Goal: Information Seeking & Learning: Learn about a topic

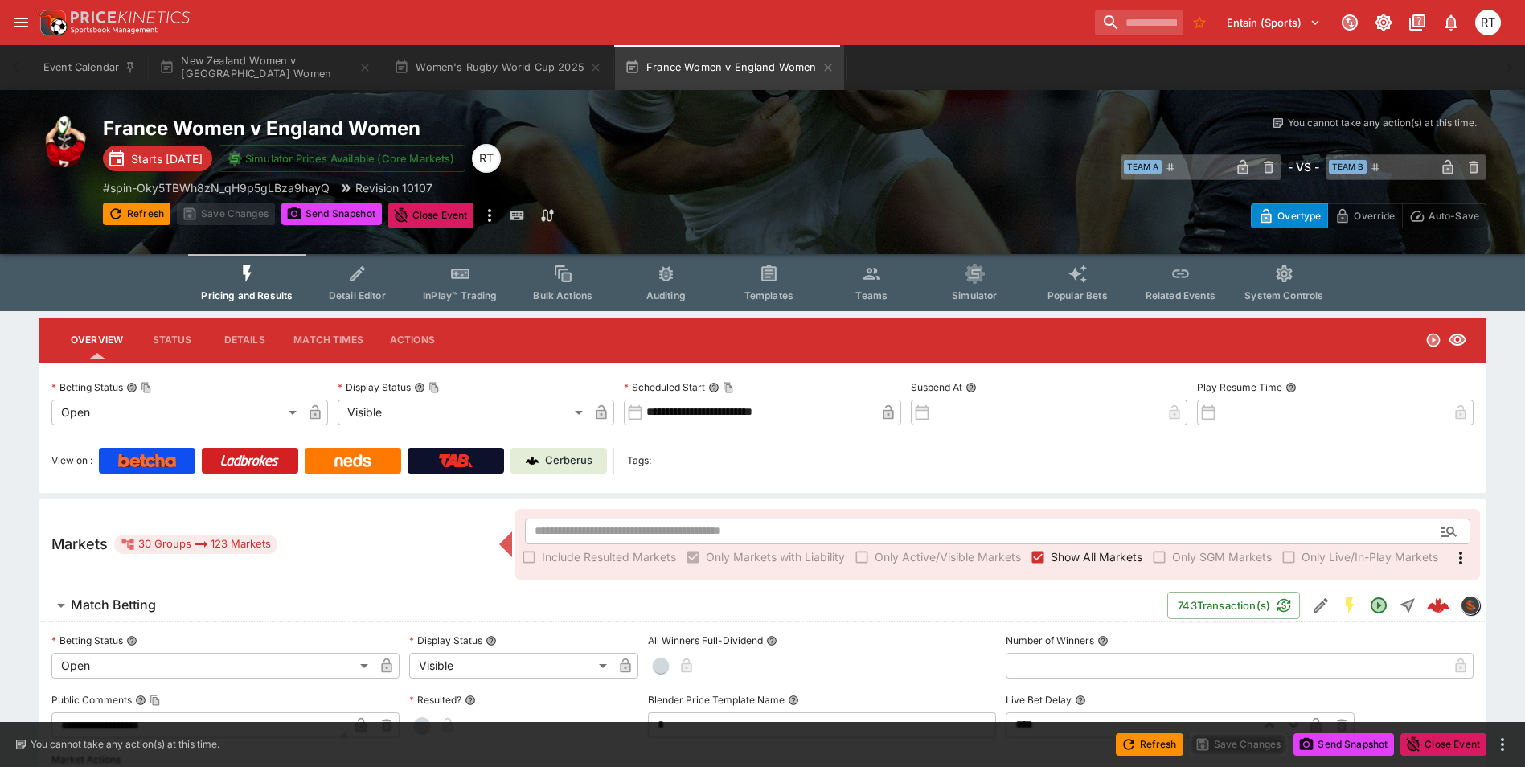
click at [453, 285] on button "InPlay™ Trading" at bounding box center [459, 282] width 103 height 57
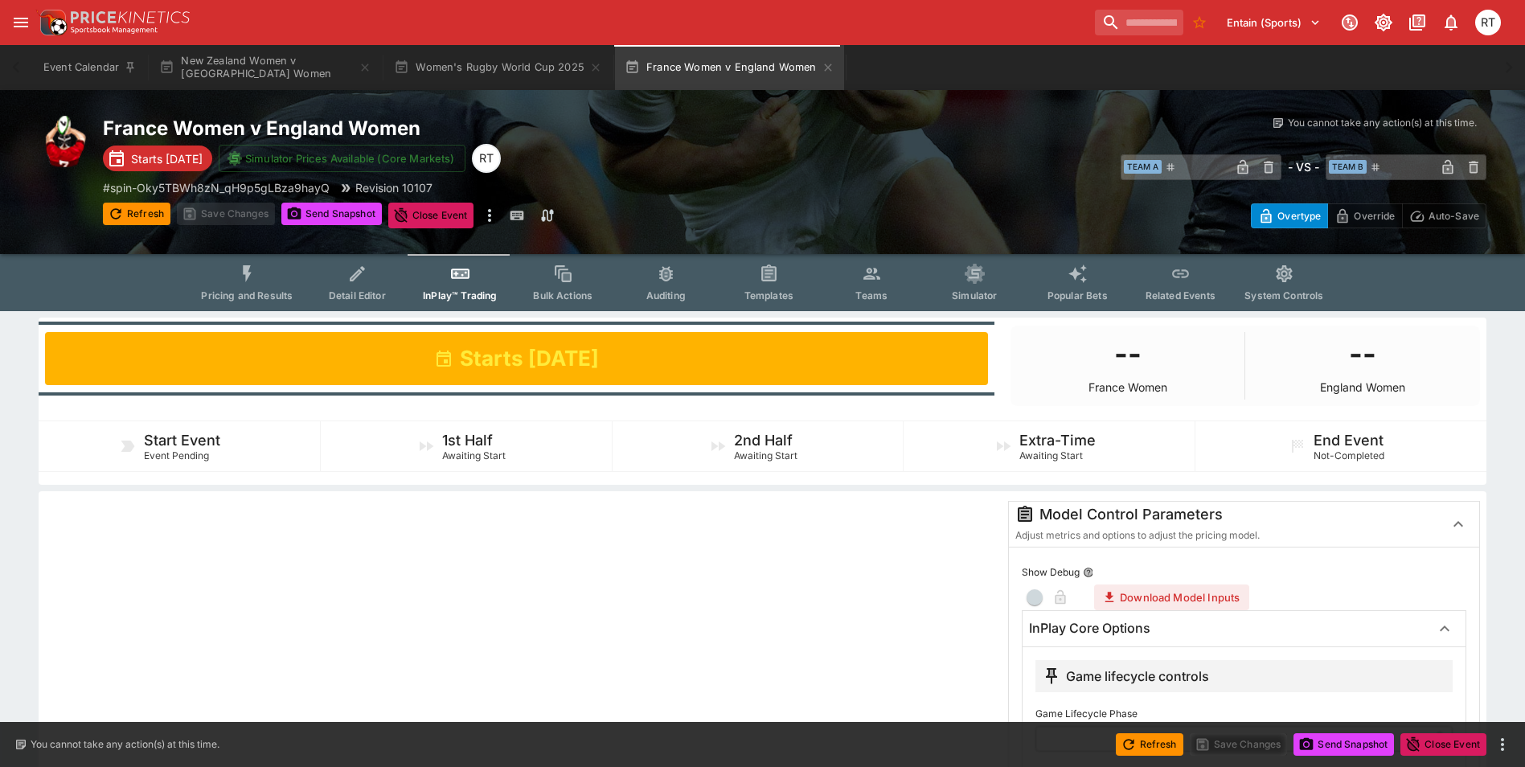
click at [252, 275] on icon "Event type filters" at bounding box center [247, 273] width 9 height 17
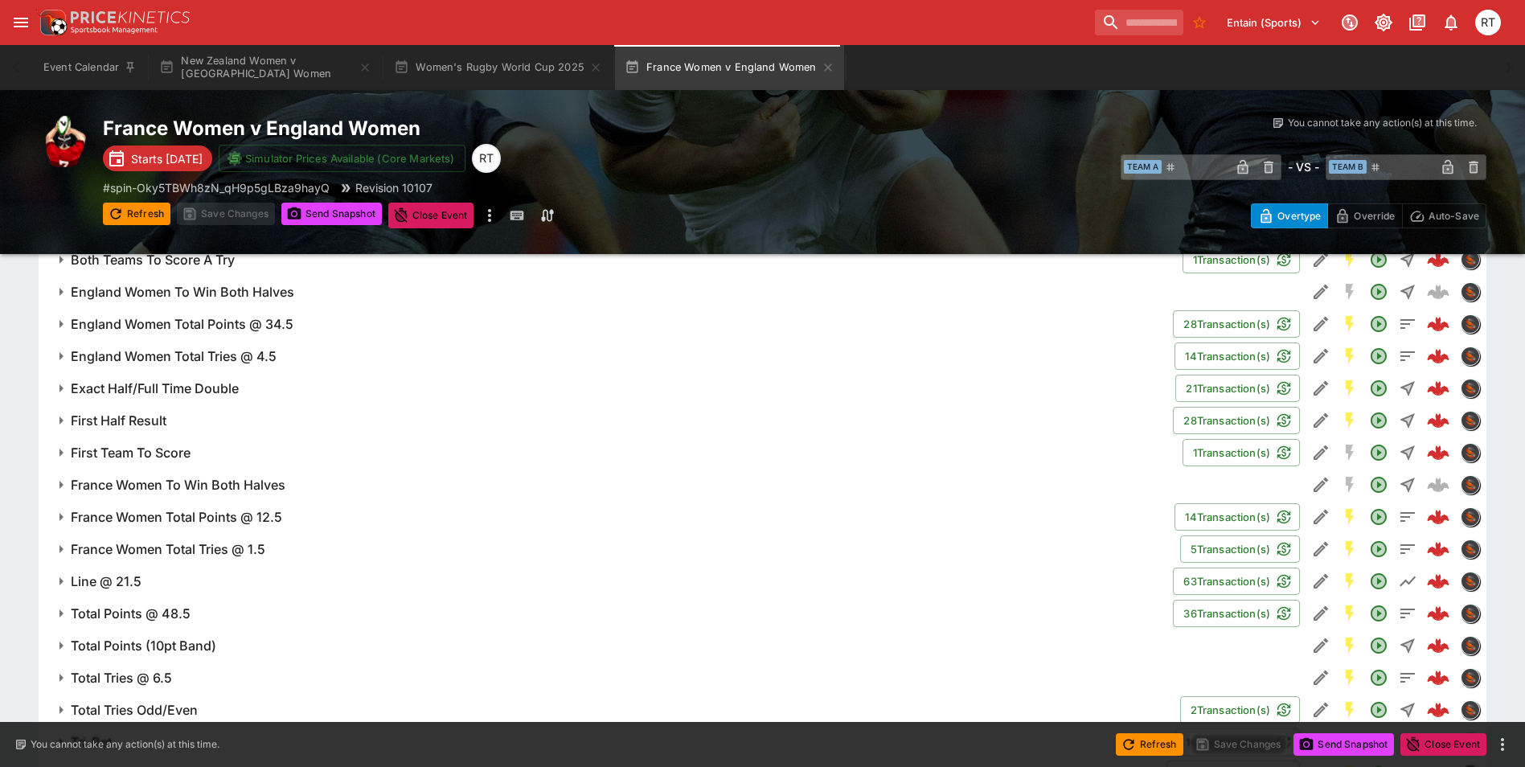
scroll to position [1264, 0]
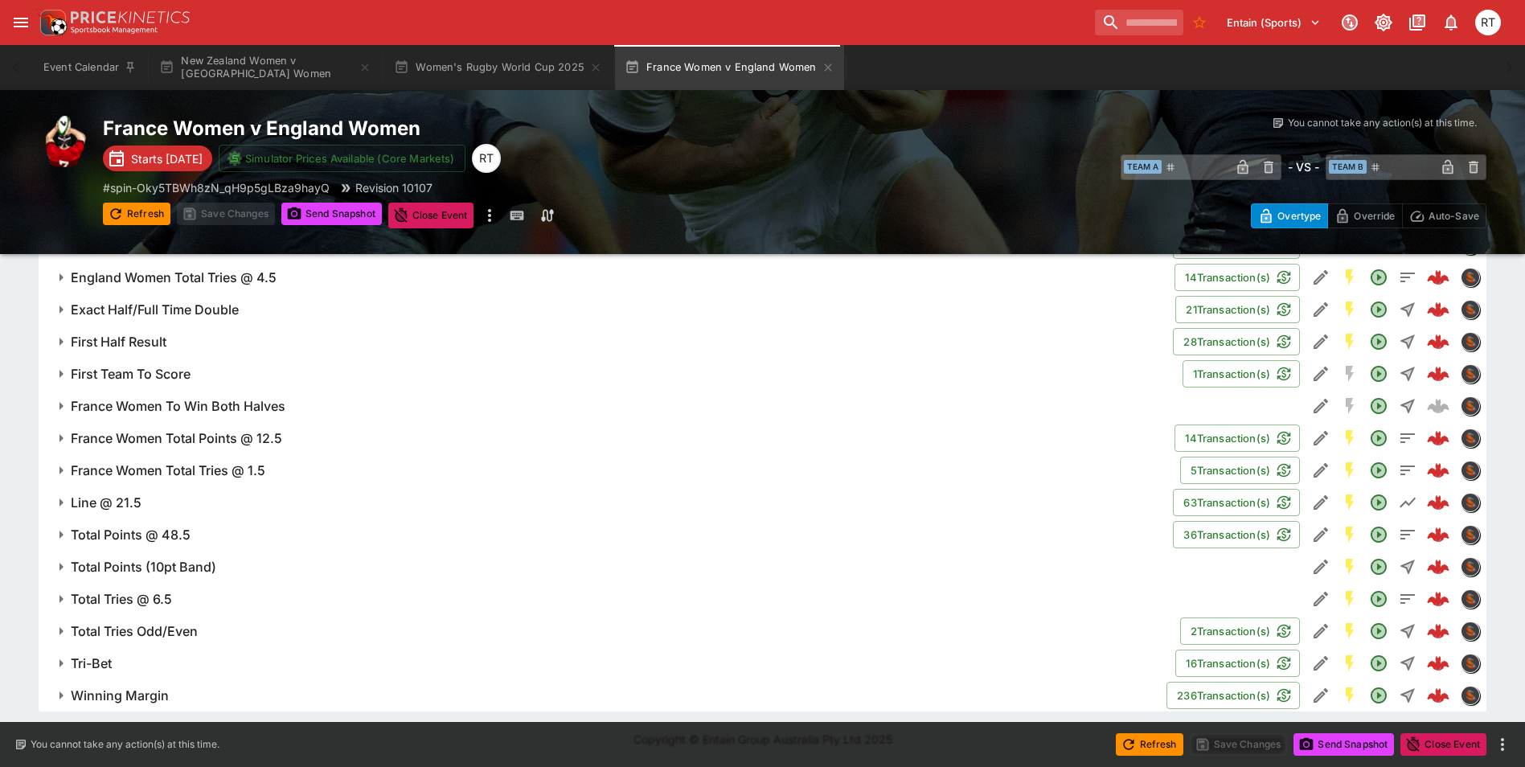
click at [157, 503] on span "Line @ 21.5" at bounding box center [615, 502] width 1089 height 17
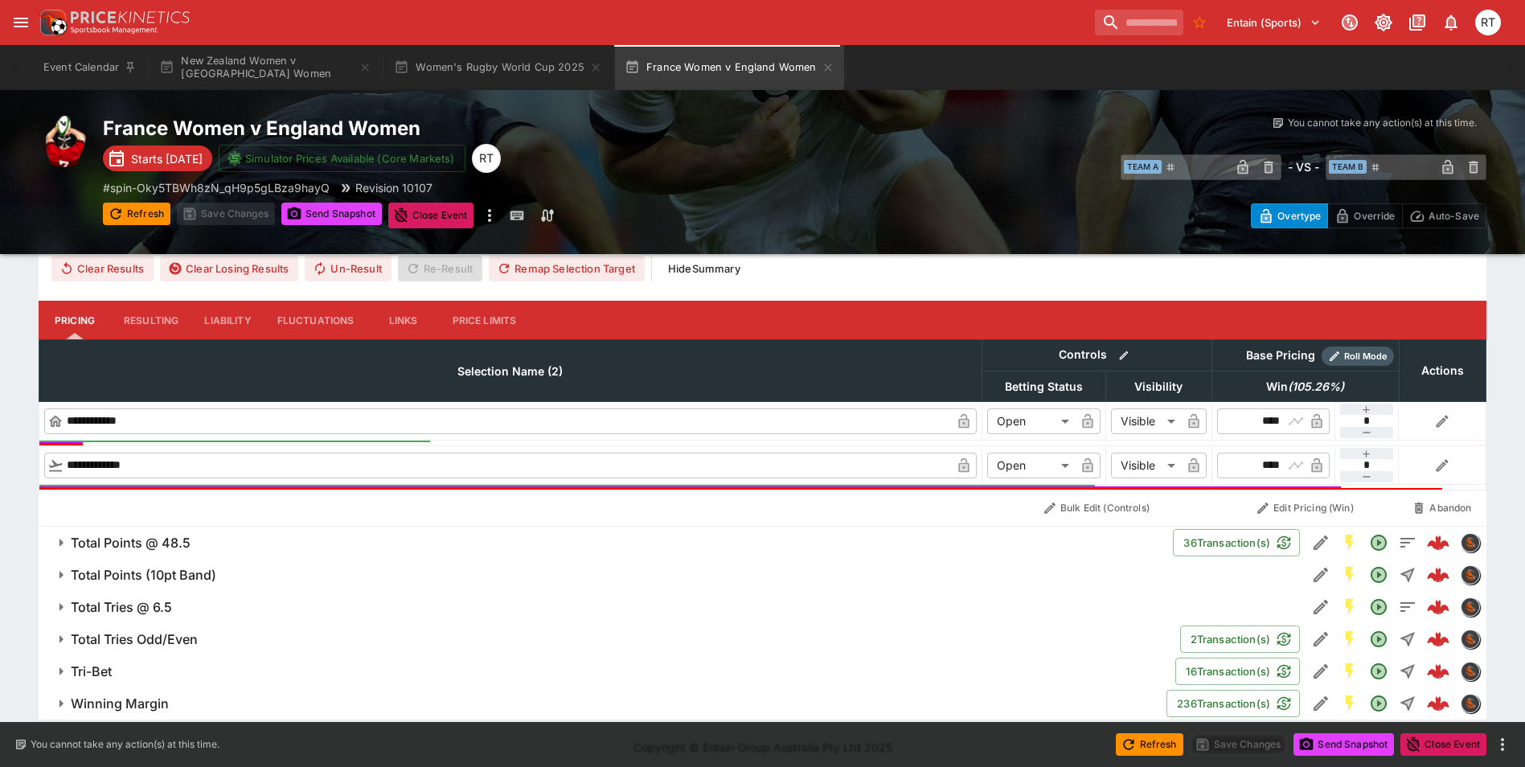
scroll to position [1701, 0]
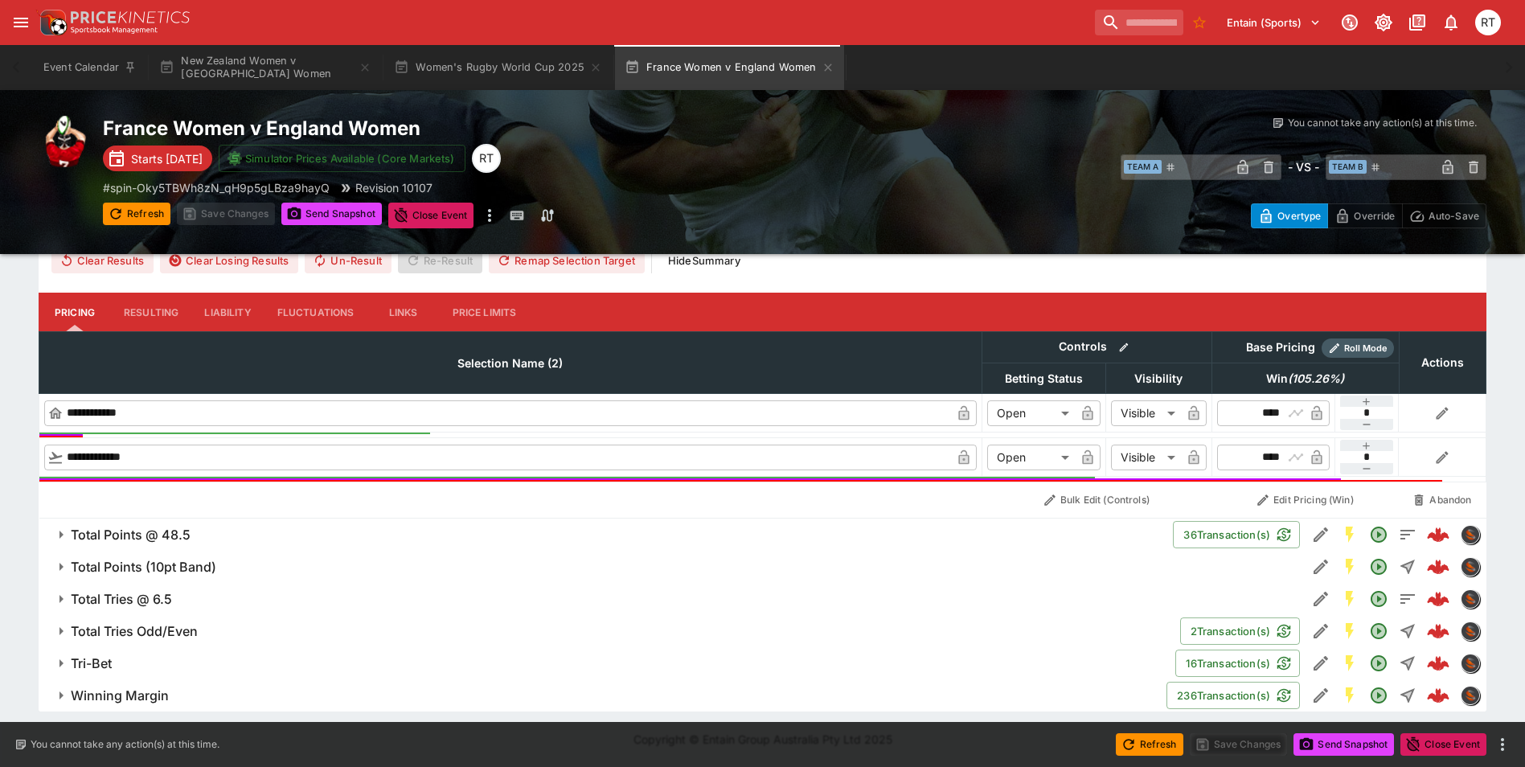
click at [161, 535] on h6 "Total Points @ 48.5" at bounding box center [131, 535] width 120 height 17
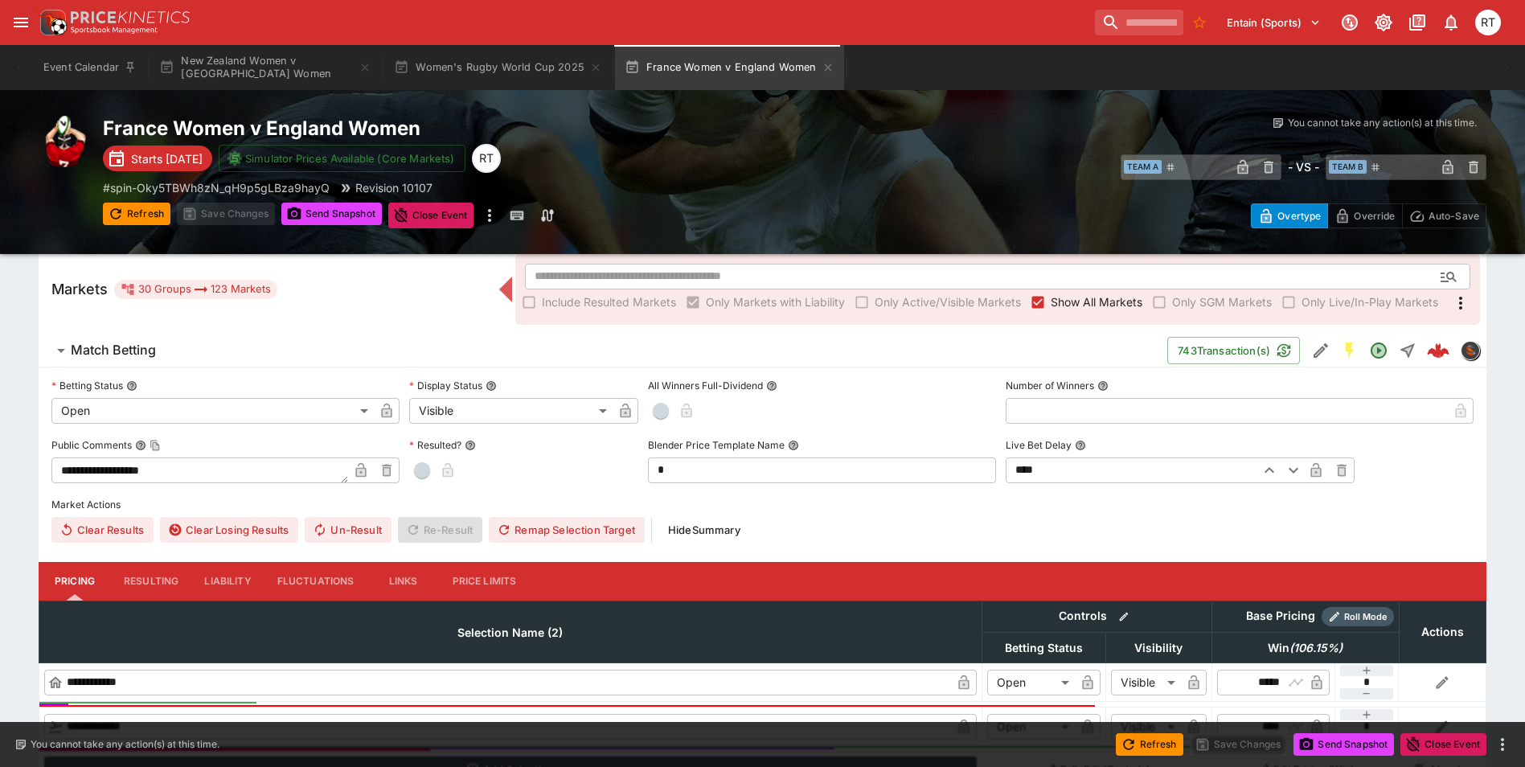
scroll to position [93, 0]
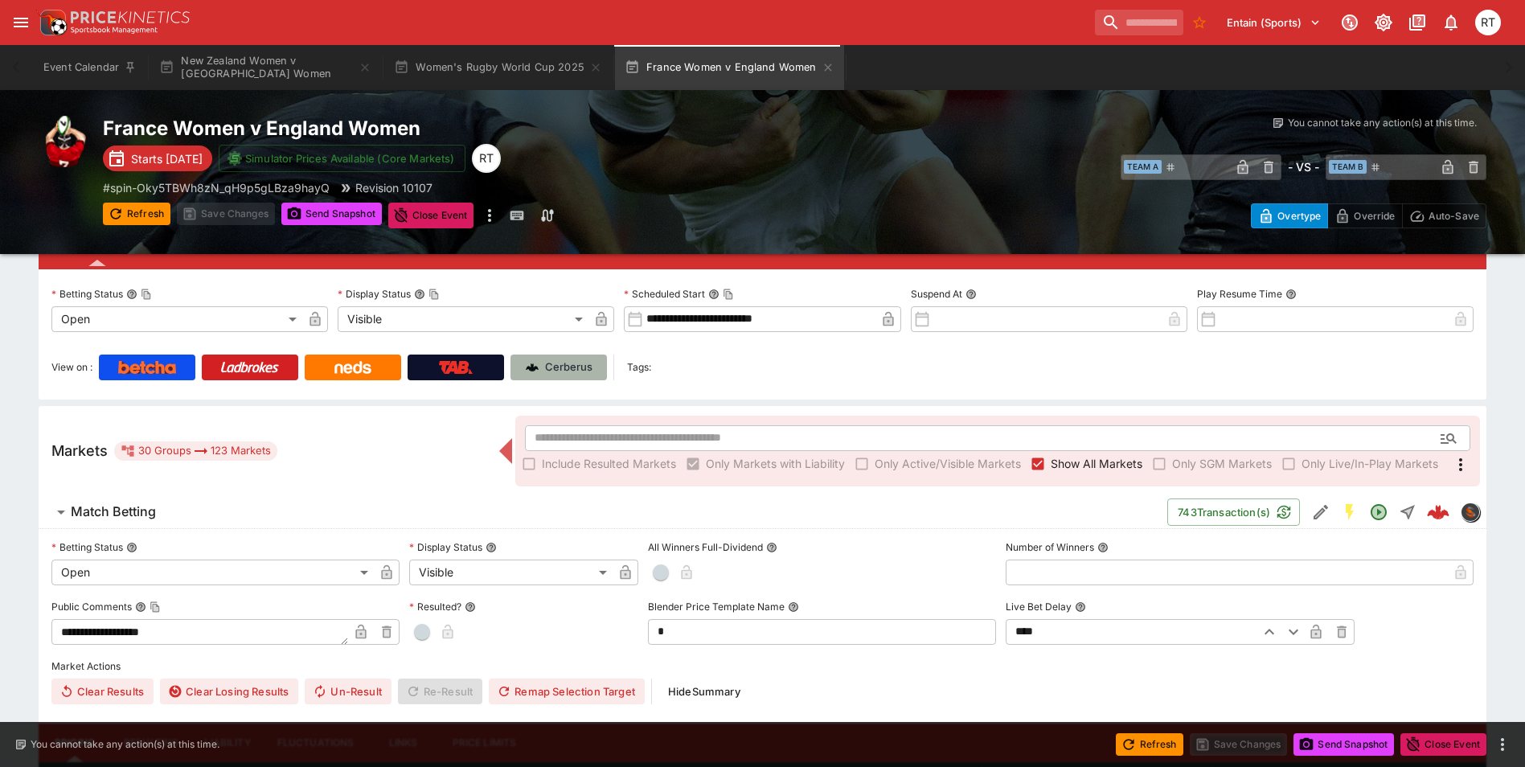
click at [561, 366] on p "Cerberus" at bounding box center [568, 367] width 47 height 16
type input "****"
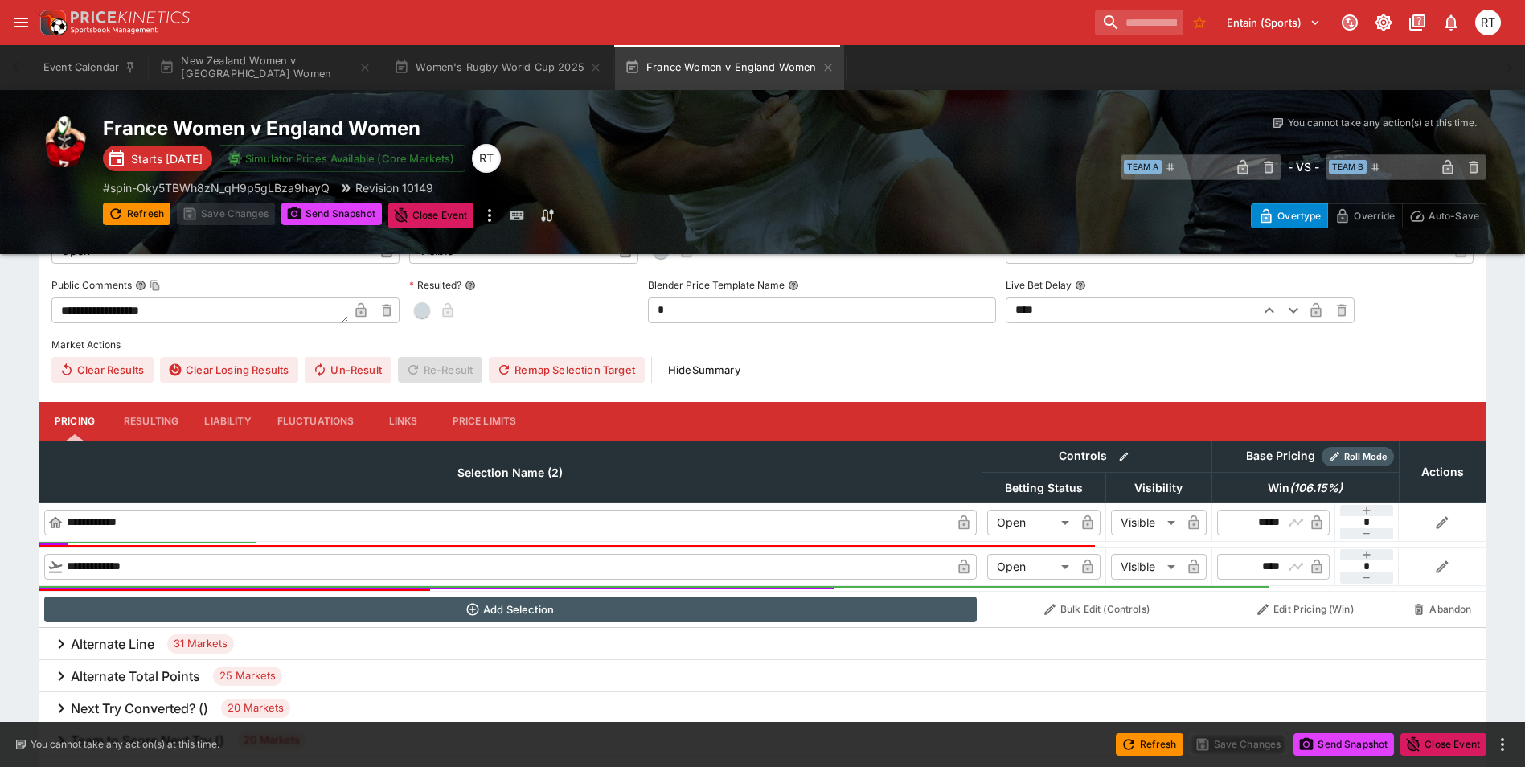
scroll to position [13, 0]
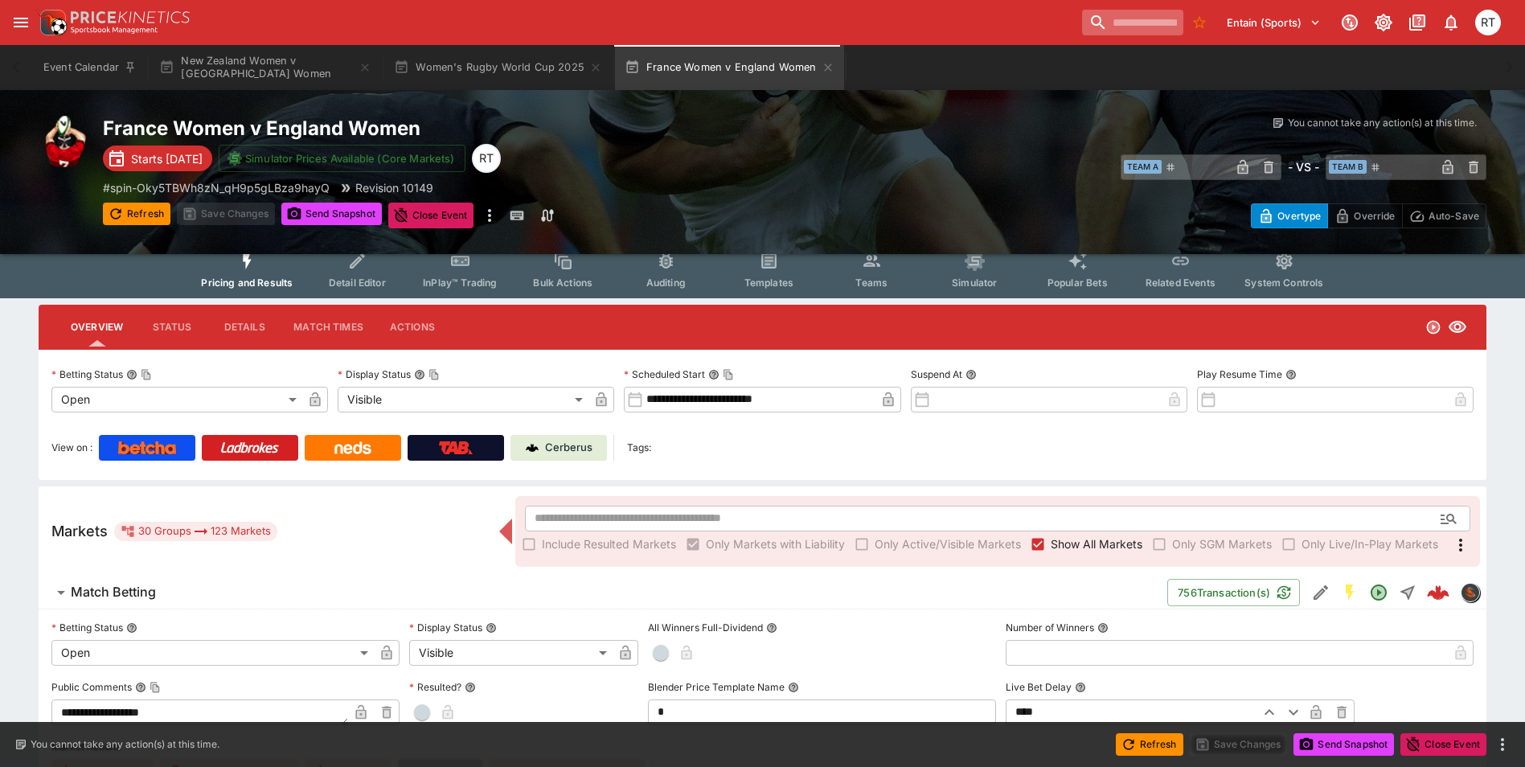
click at [1136, 25] on input "search" at bounding box center [1132, 23] width 101 height 26
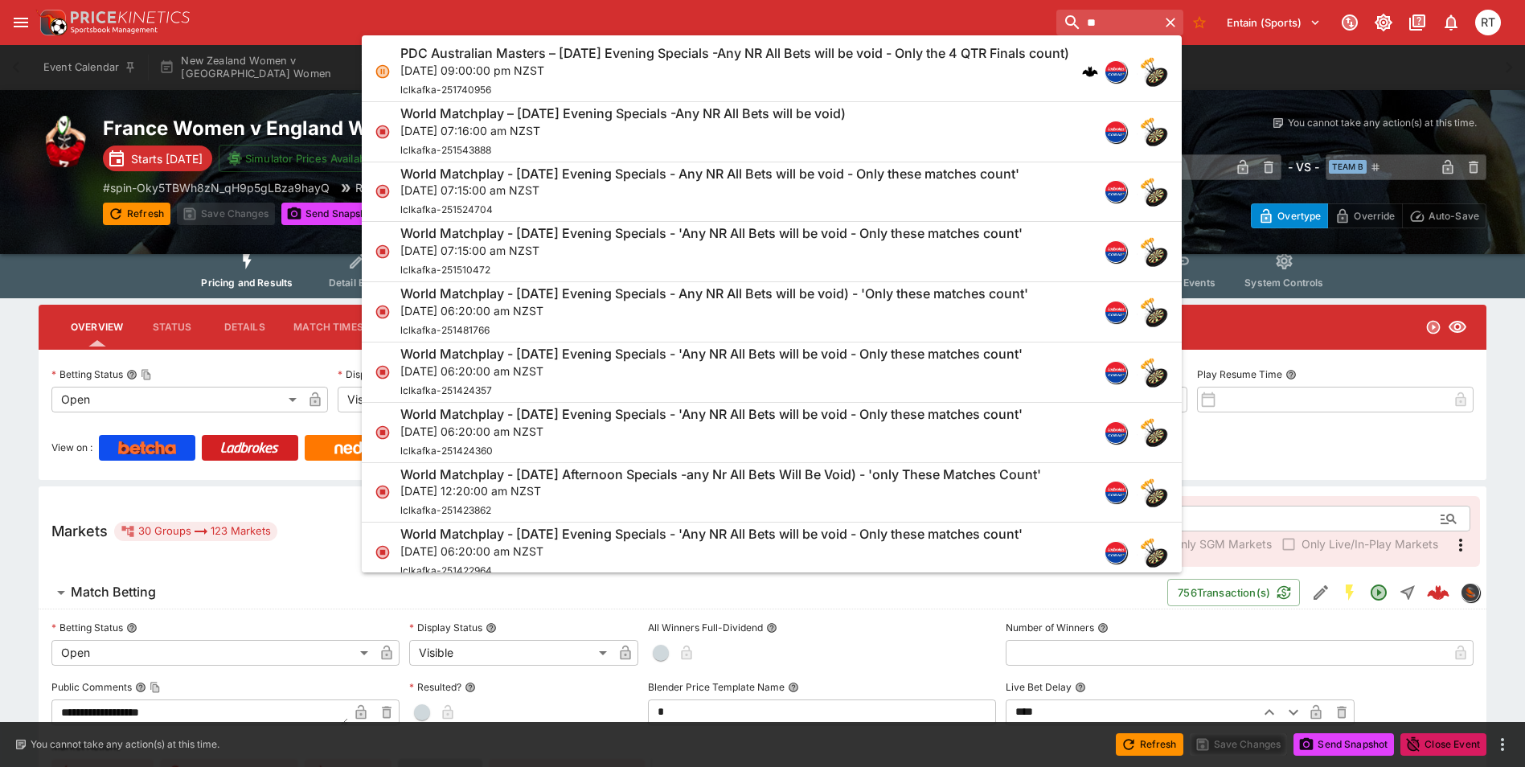
type input "*"
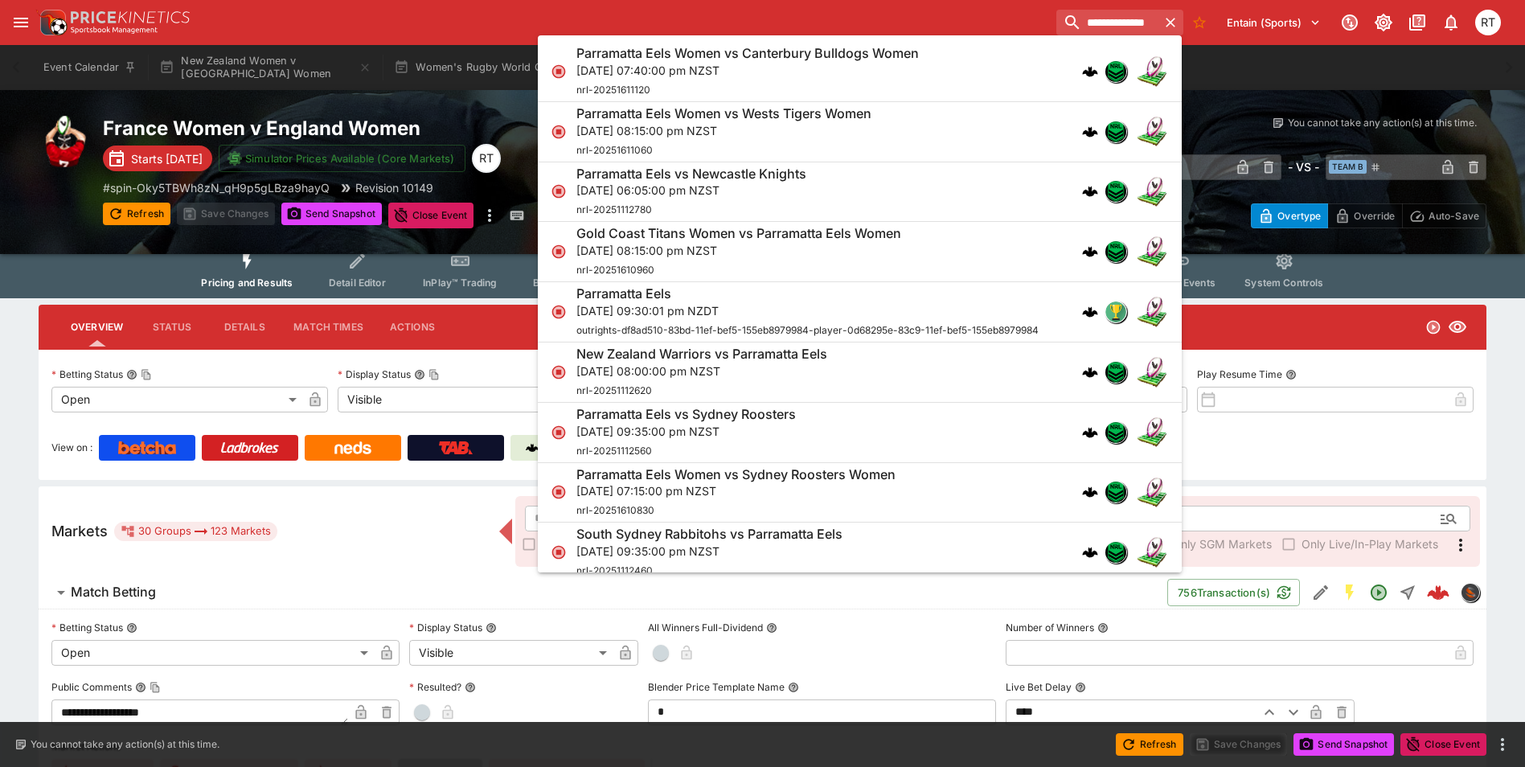
type input "**********"
click at [732, 202] on div "Parramatta Eels vs Newcastle Knights [DATE] 06:05:00 pm NZST nrl-20251112780" at bounding box center [692, 192] width 230 height 53
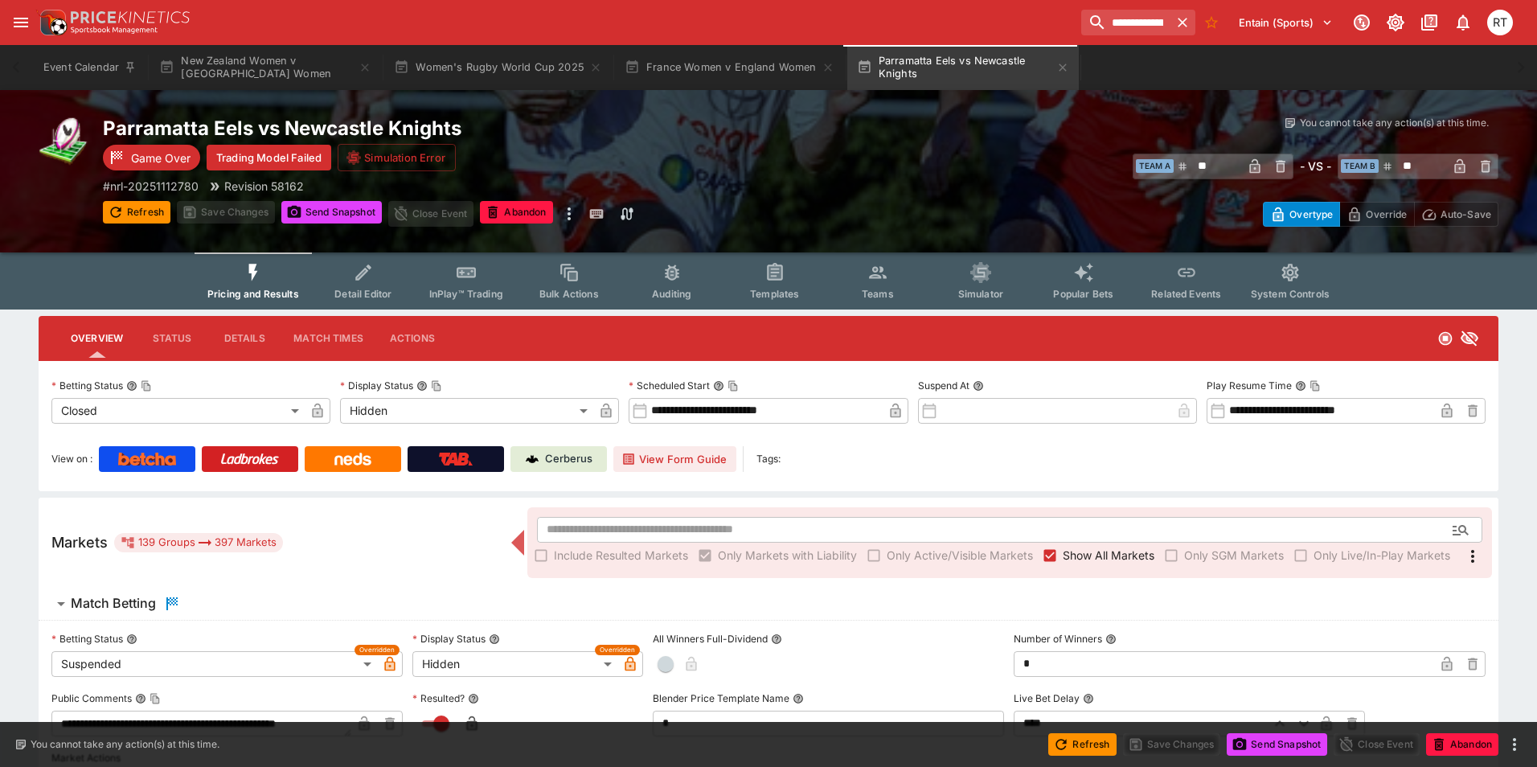
type input "**********"
type input "******"
type input "**********"
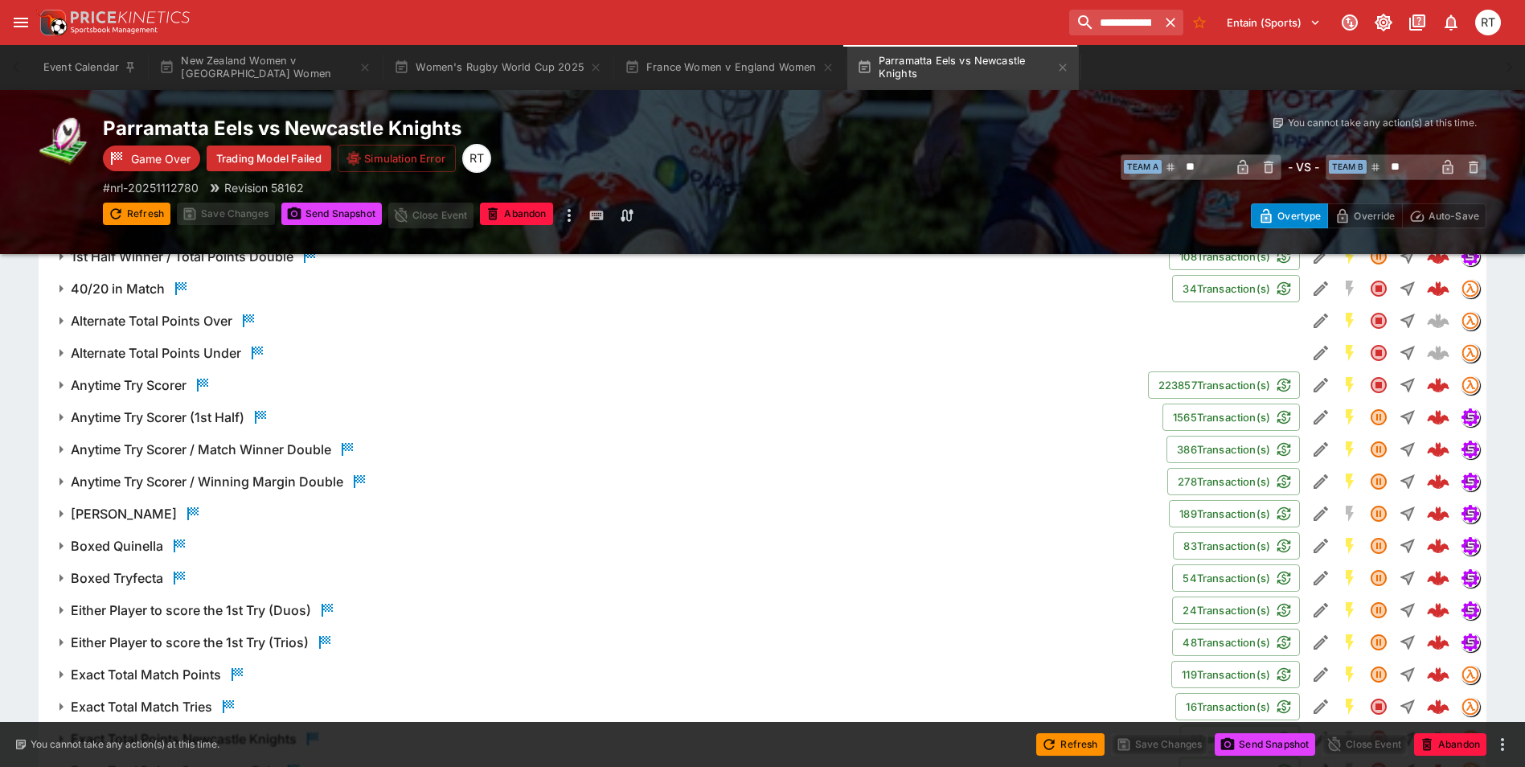
scroll to position [2251, 0]
click at [150, 390] on h6 "Anytime Try Scorer" at bounding box center [129, 383] width 116 height 17
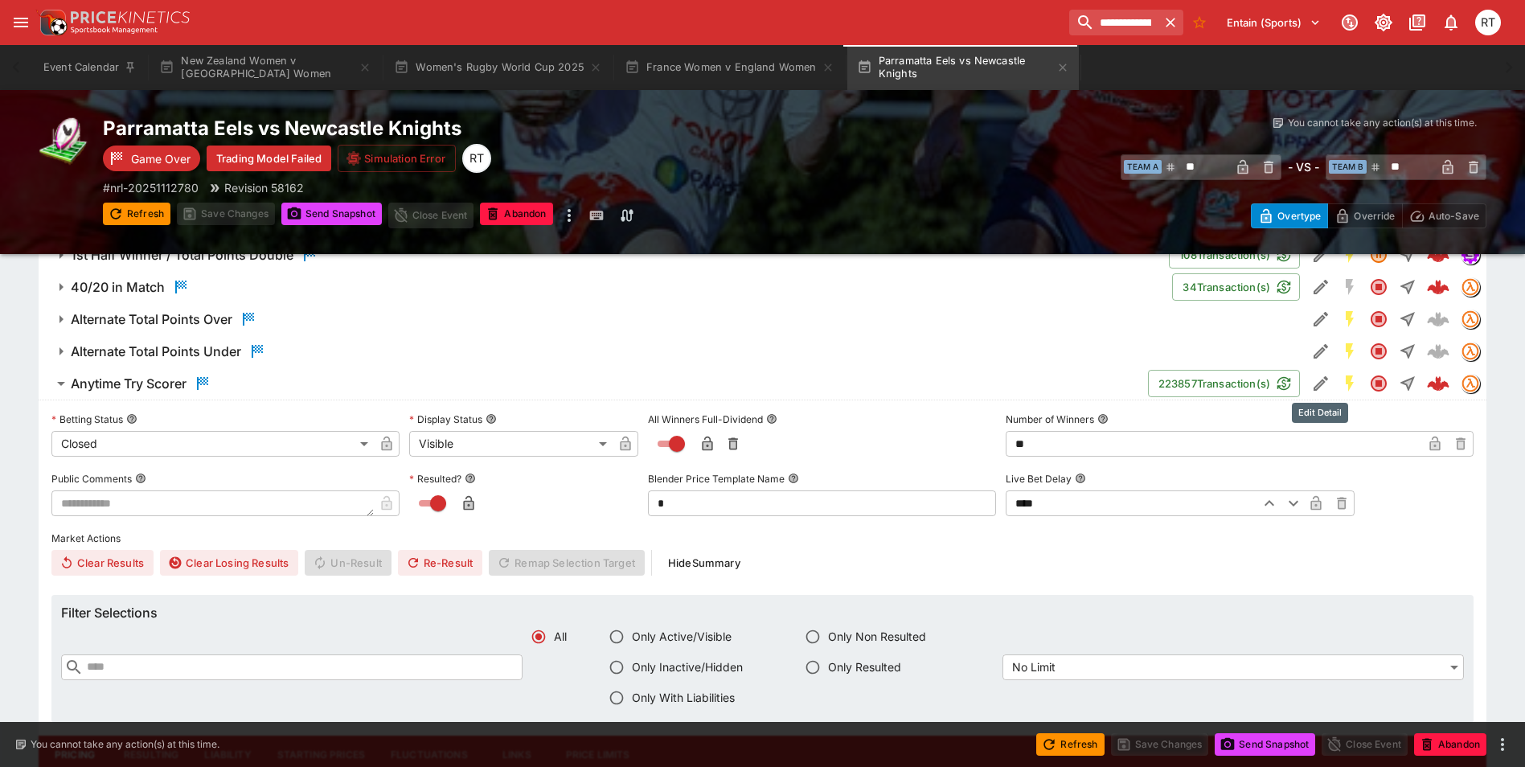
click at [1320, 388] on icon "Edit Detail" at bounding box center [1320, 383] width 19 height 19
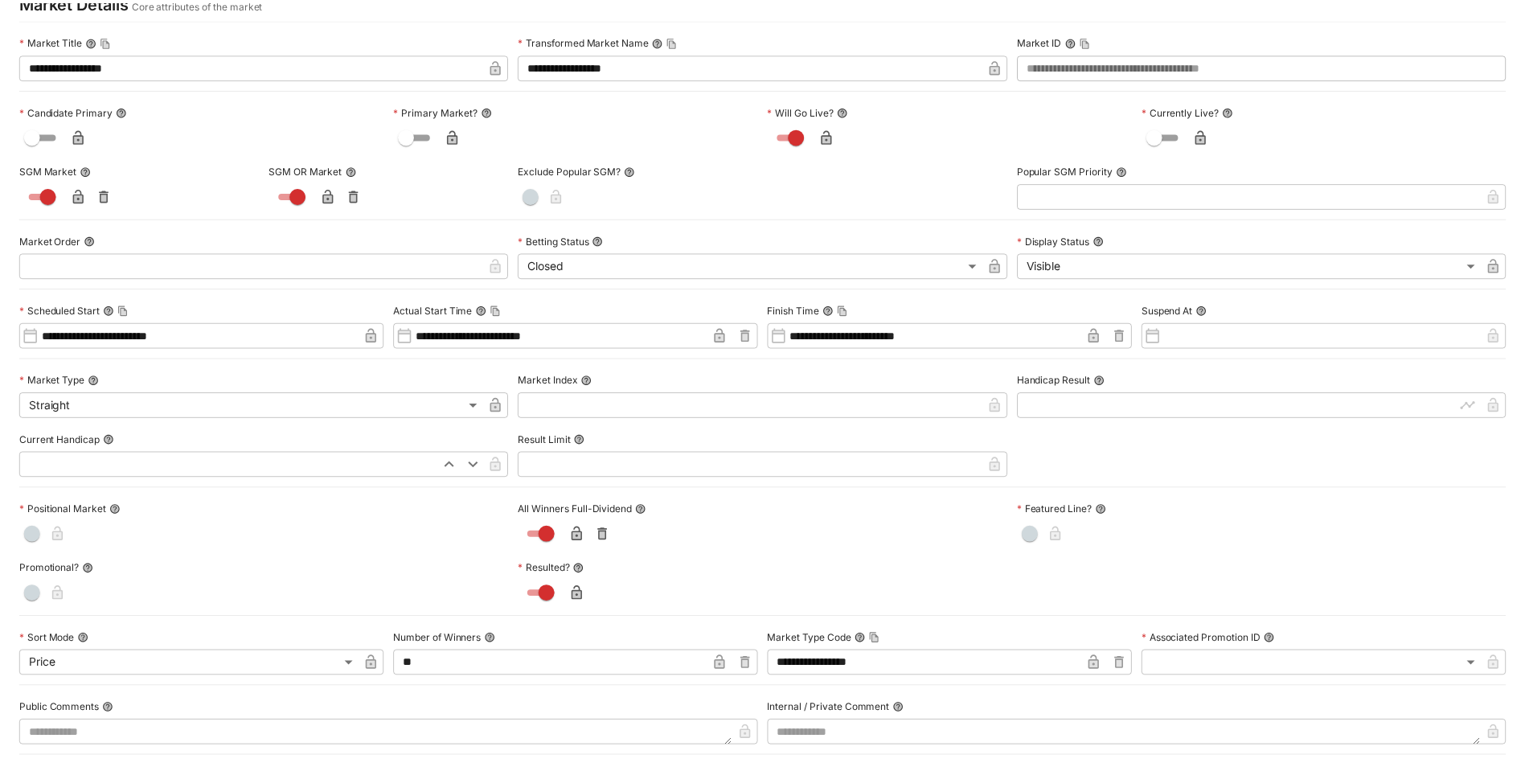
scroll to position [0, 0]
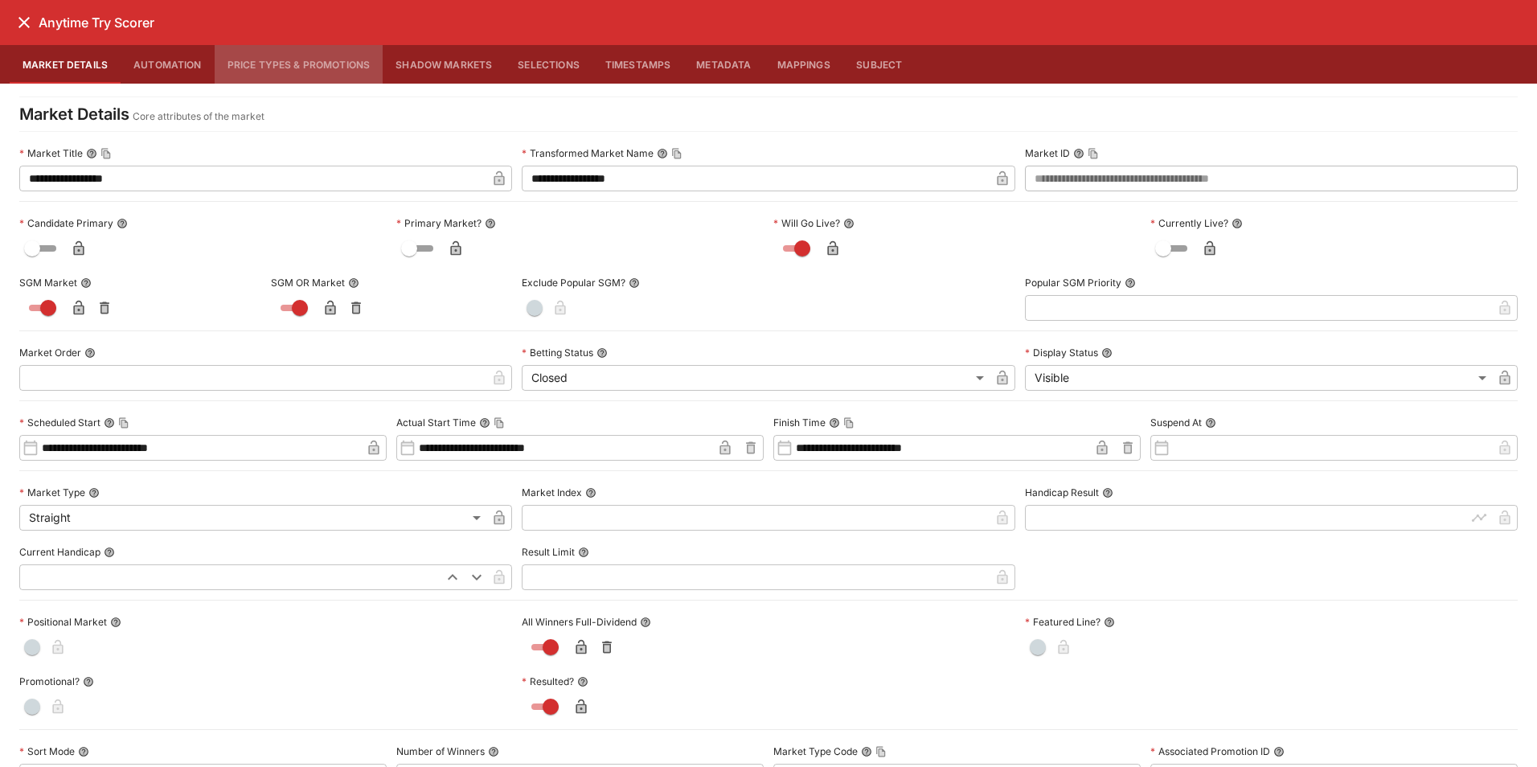
click at [302, 73] on button "Price Types & Promotions" at bounding box center [299, 64] width 169 height 39
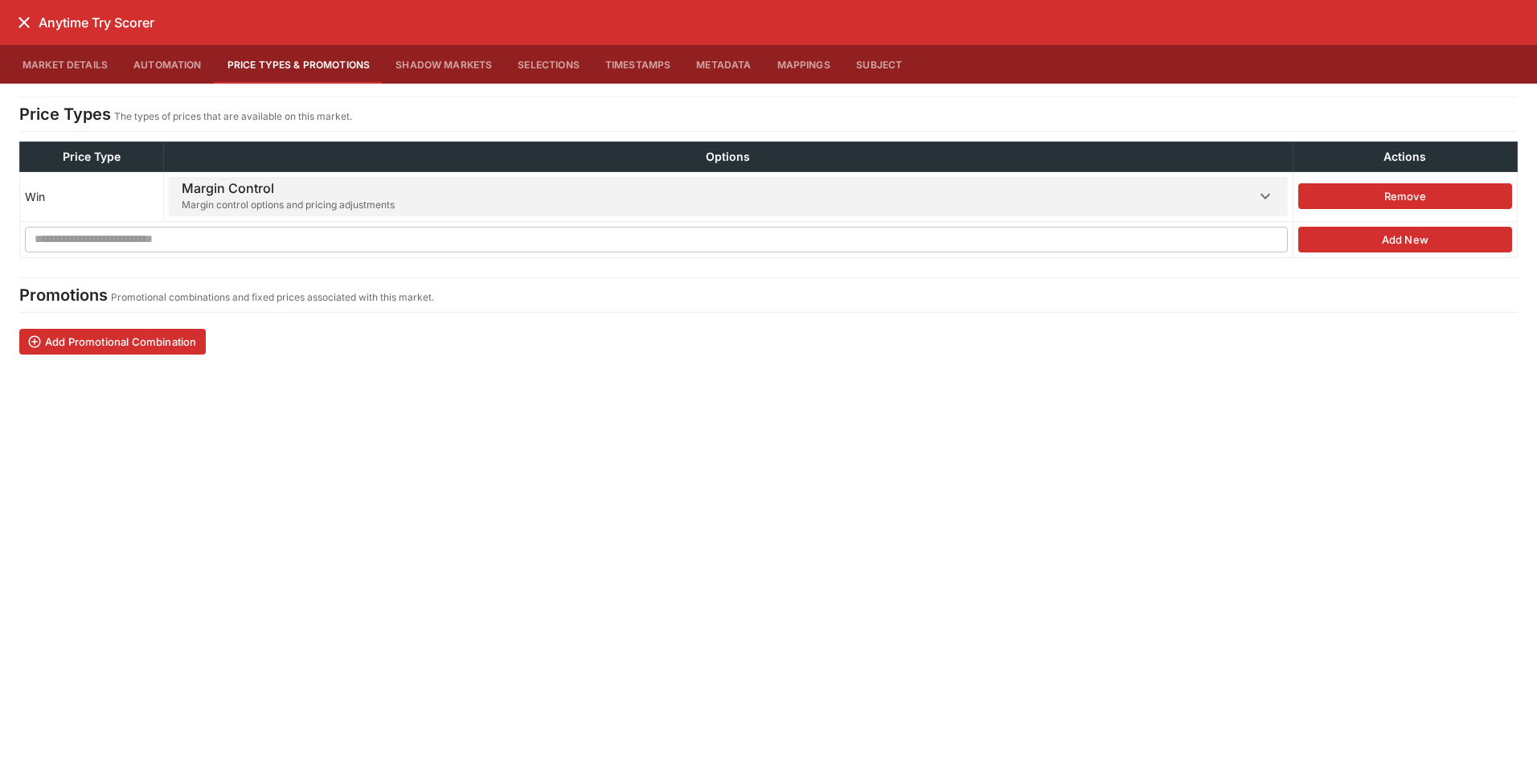
click at [334, 193] on h6 "Margin Control" at bounding box center [288, 188] width 213 height 17
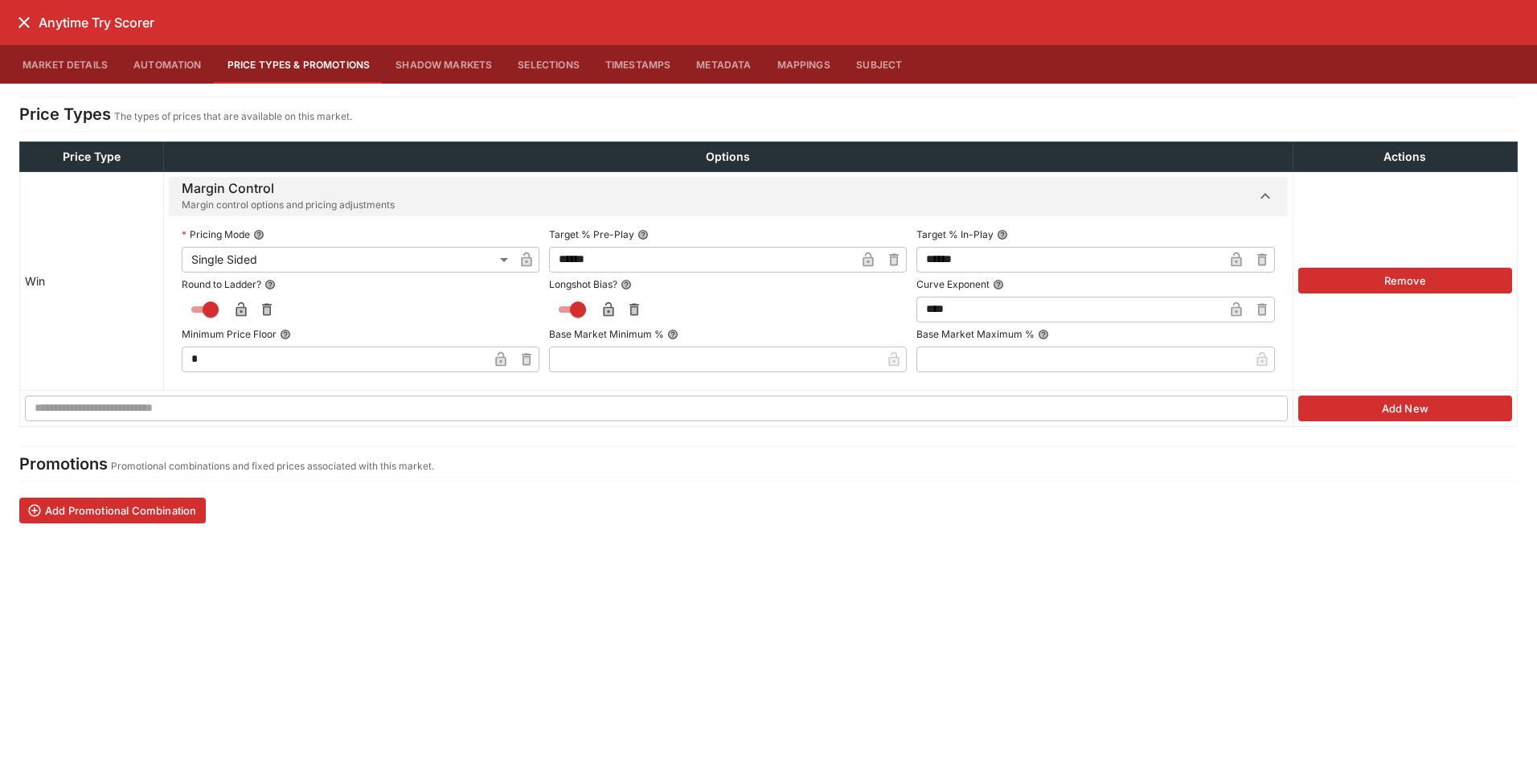
click at [17, 23] on icon "close" at bounding box center [23, 22] width 19 height 19
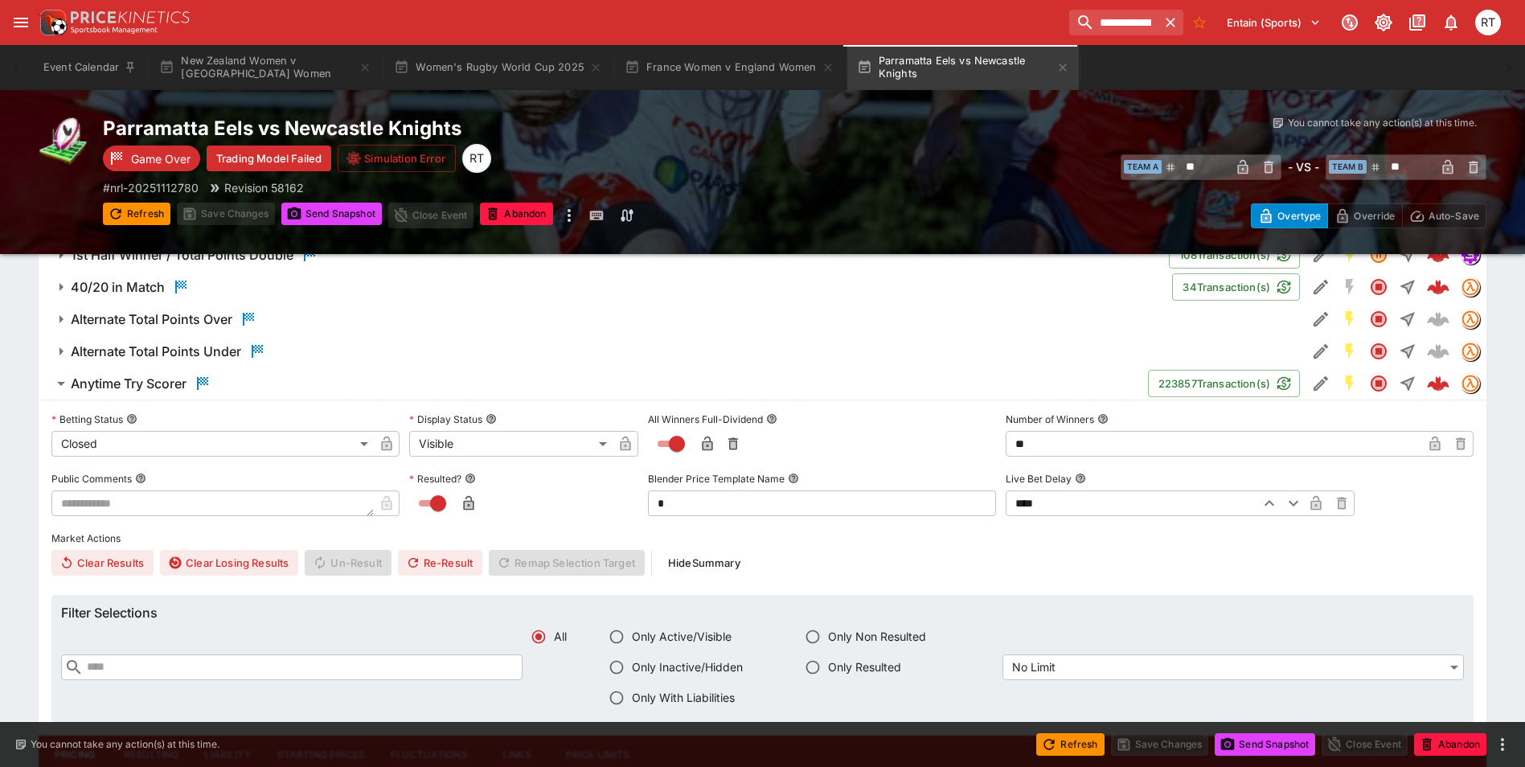
click at [154, 387] on h6 "Anytime Try Scorer" at bounding box center [129, 383] width 116 height 17
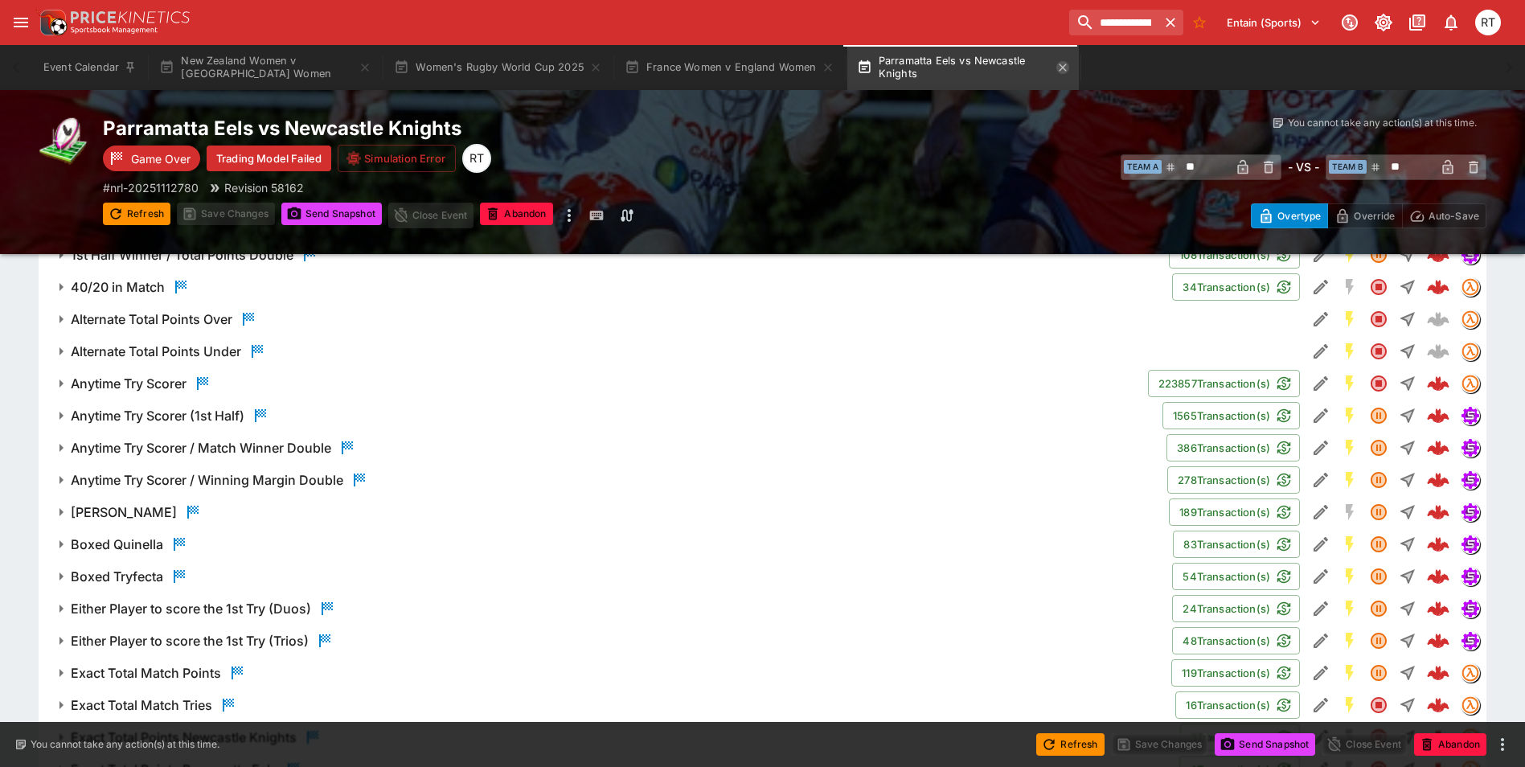
click at [1061, 69] on icon "button" at bounding box center [1063, 67] width 13 height 13
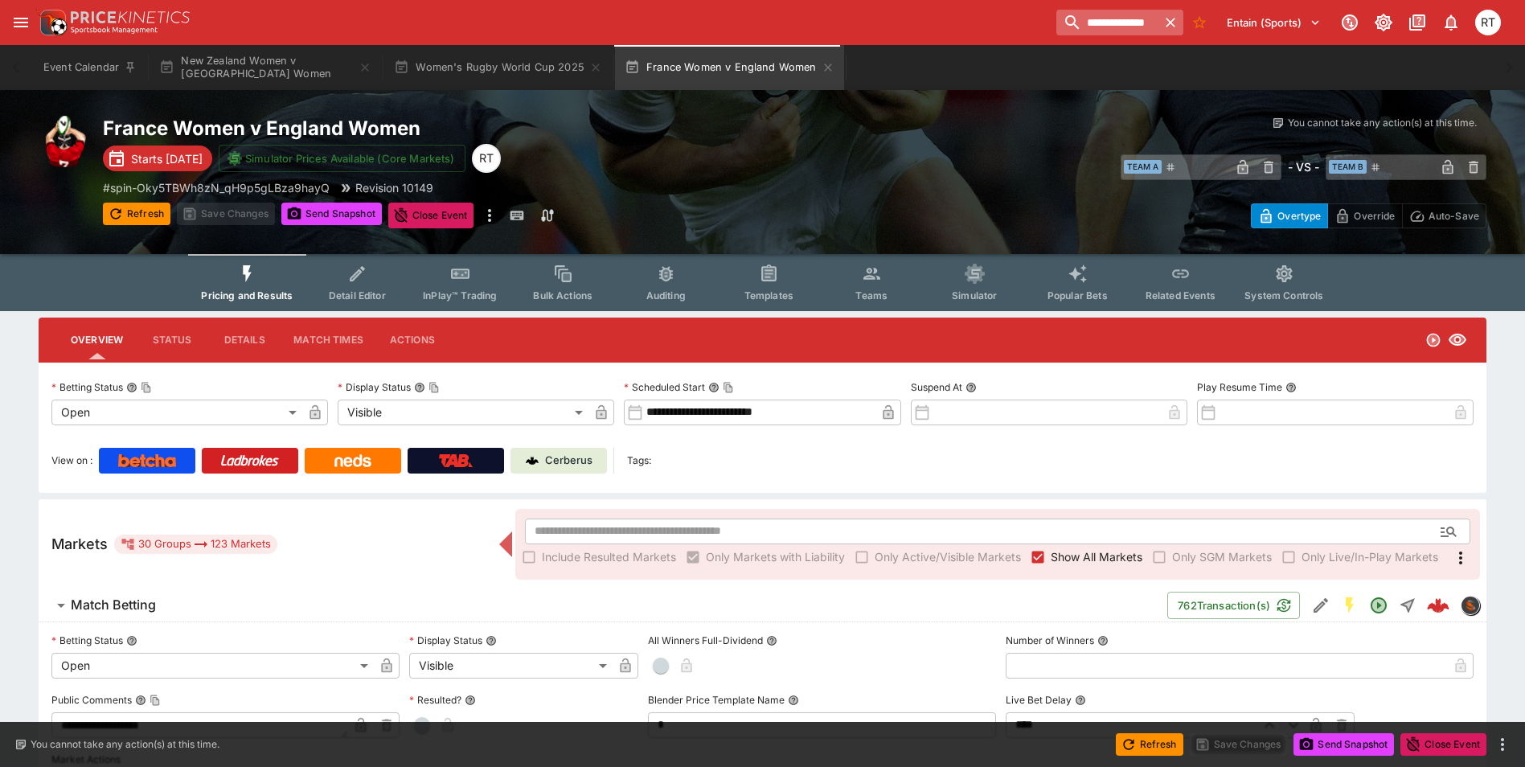
click at [1138, 31] on input "**********" at bounding box center [1107, 23] width 101 height 26
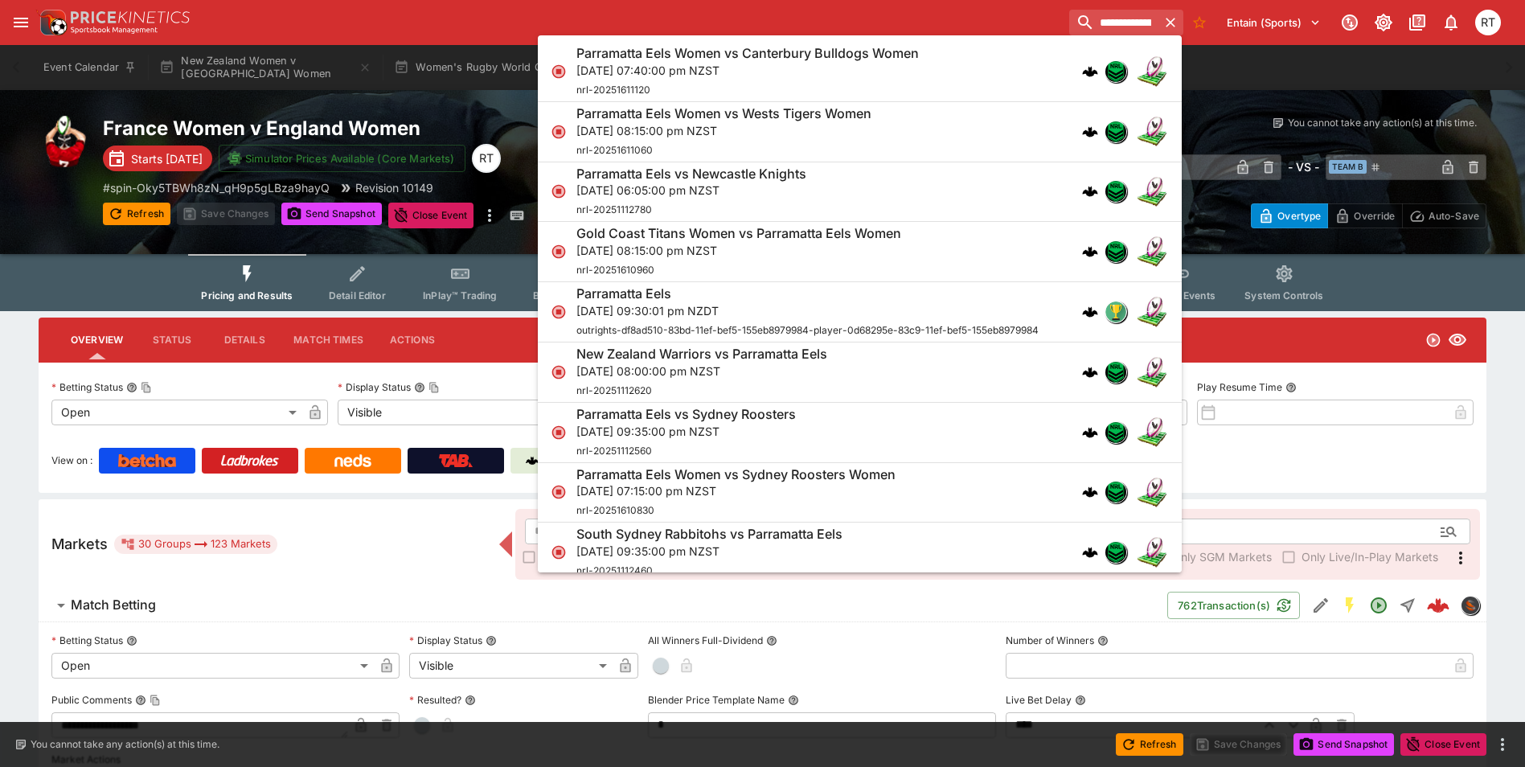
click at [749, 182] on p "[DATE] 06:05:00 pm NZST" at bounding box center [692, 190] width 230 height 17
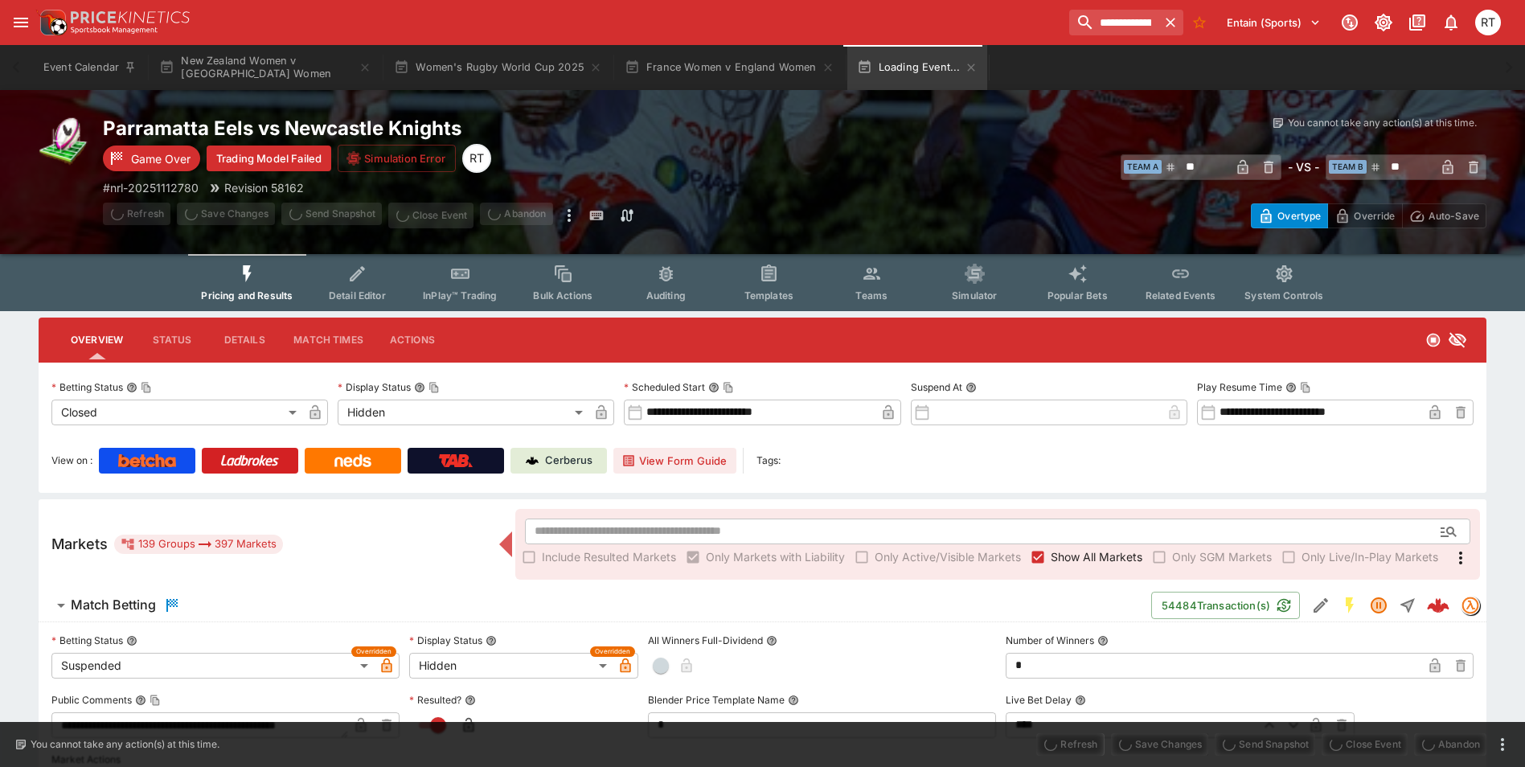
click at [755, 291] on span "Templates" at bounding box center [769, 295] width 49 height 12
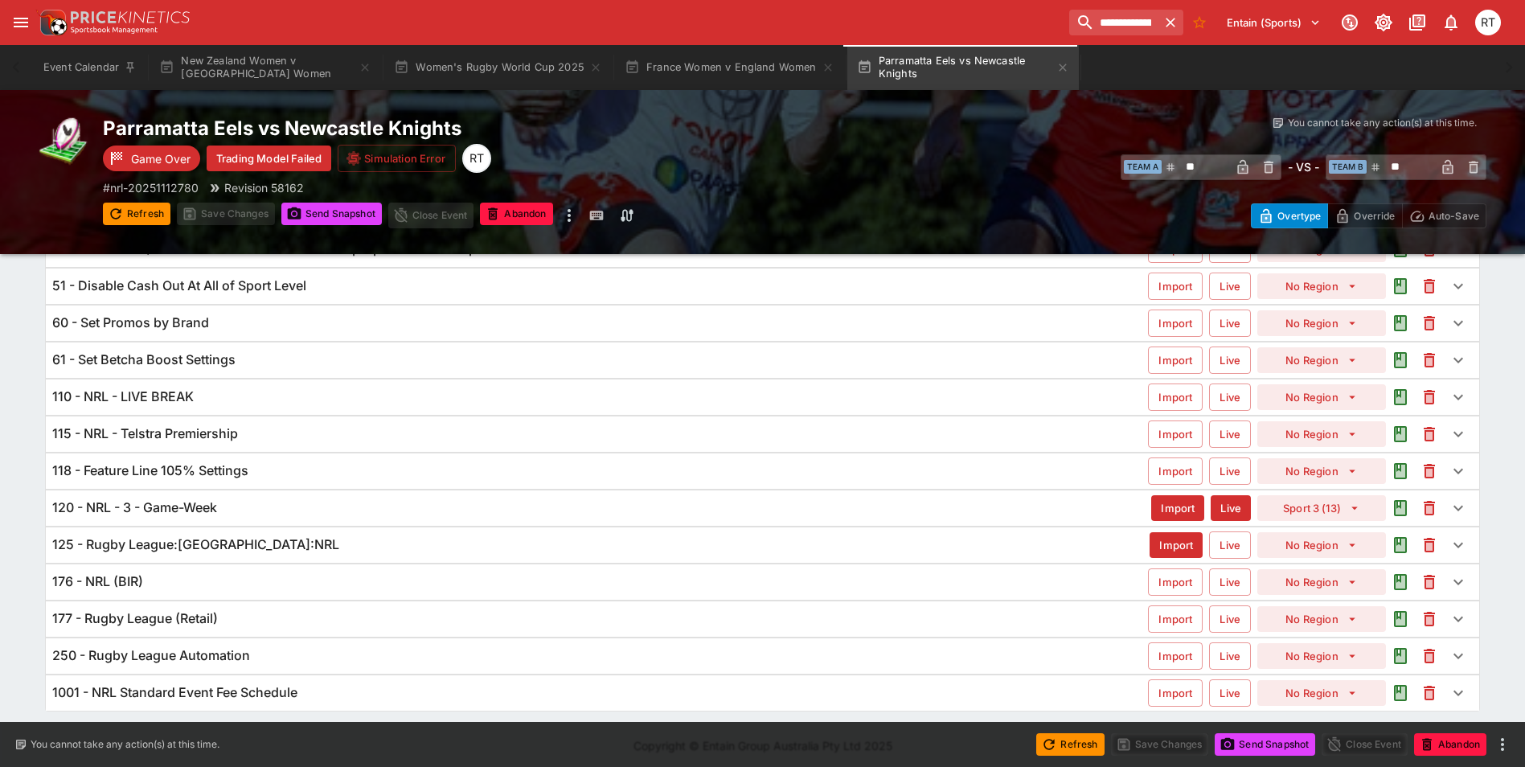
scroll to position [129, 0]
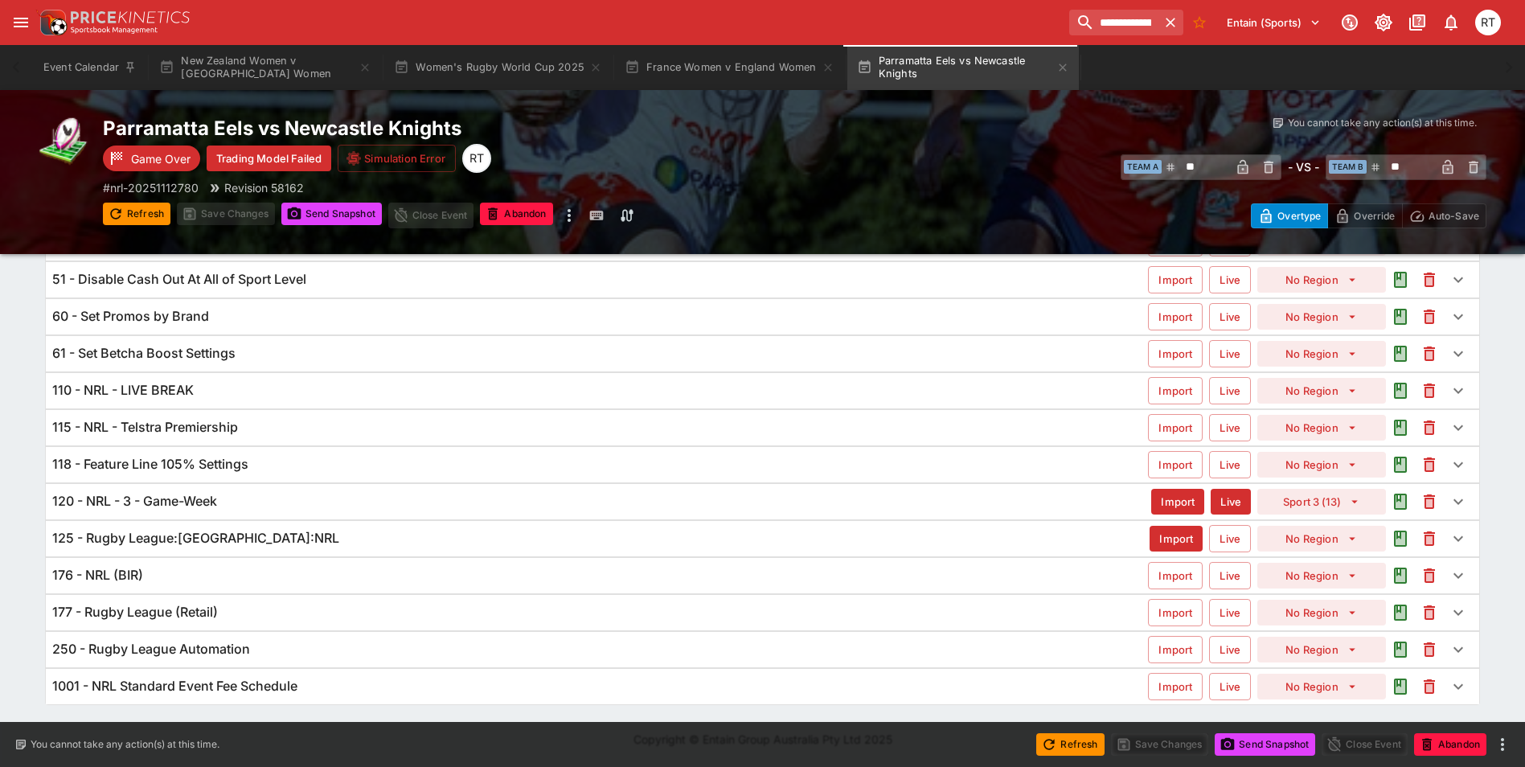
click at [222, 540] on h6 "125 - Rugby League:[GEOGRAPHIC_DATA]:NRL" at bounding box center [195, 538] width 287 height 17
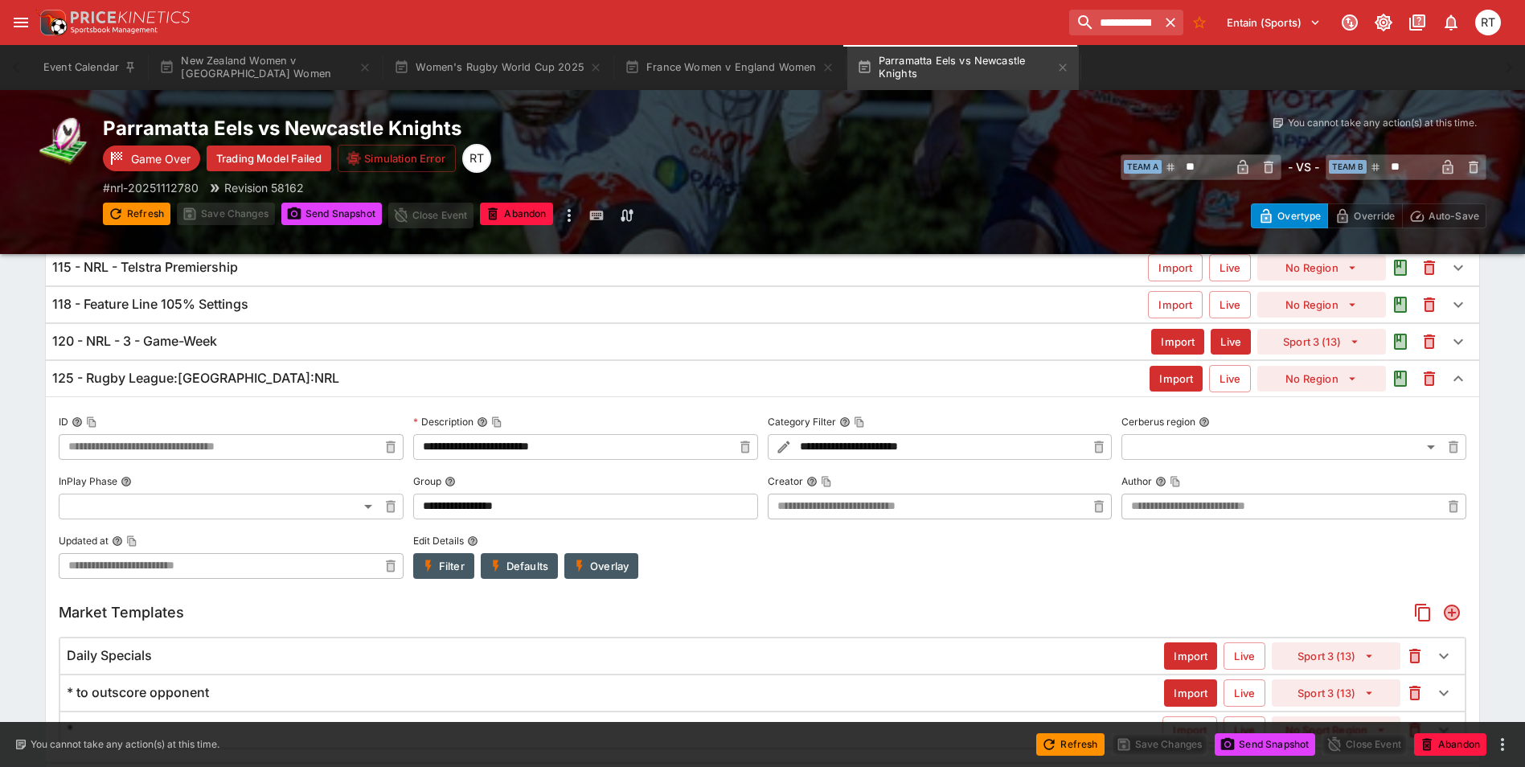
scroll to position [268, 0]
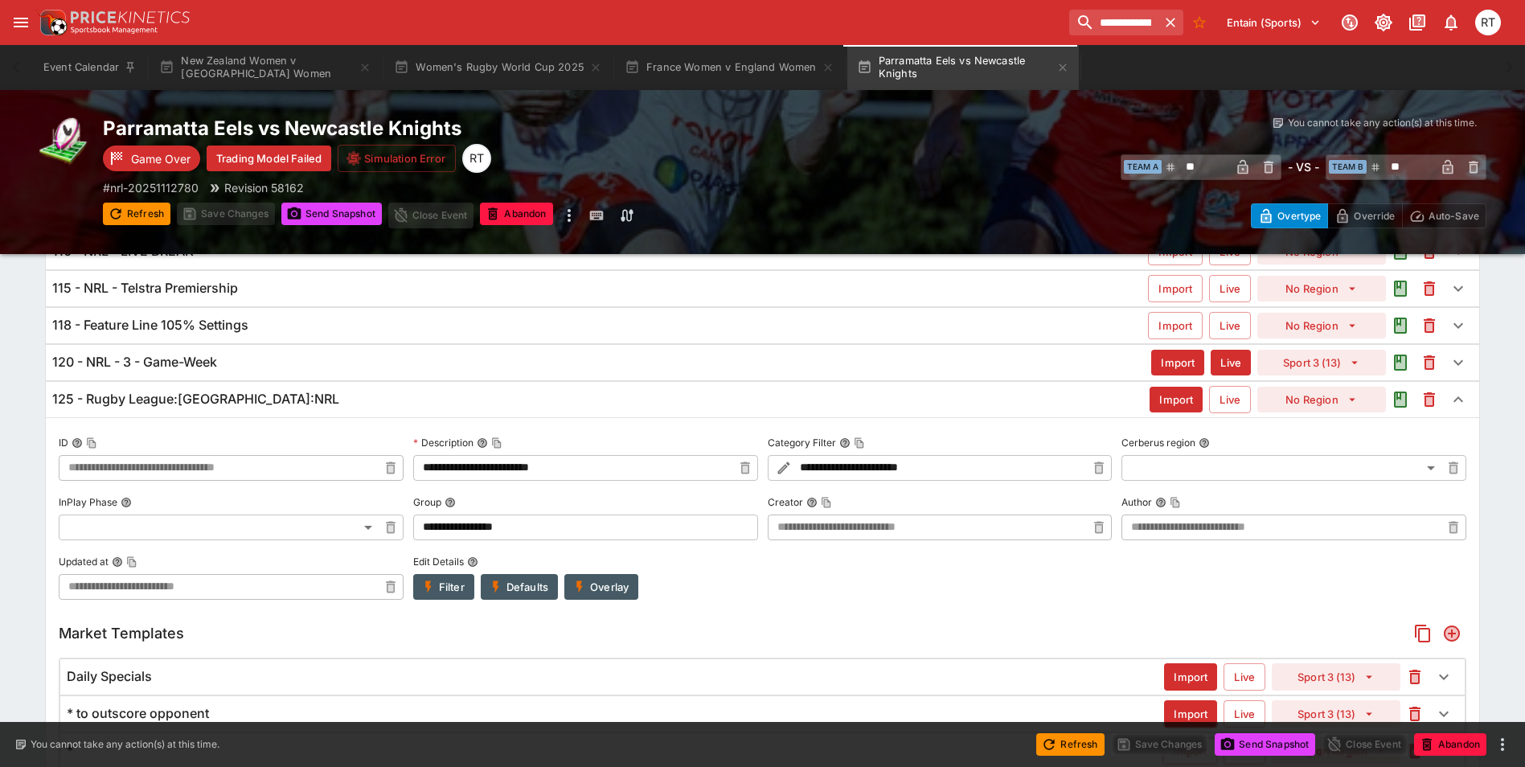
click at [199, 397] on h6 "125 - Rugby League:[GEOGRAPHIC_DATA]:NRL" at bounding box center [195, 399] width 287 height 17
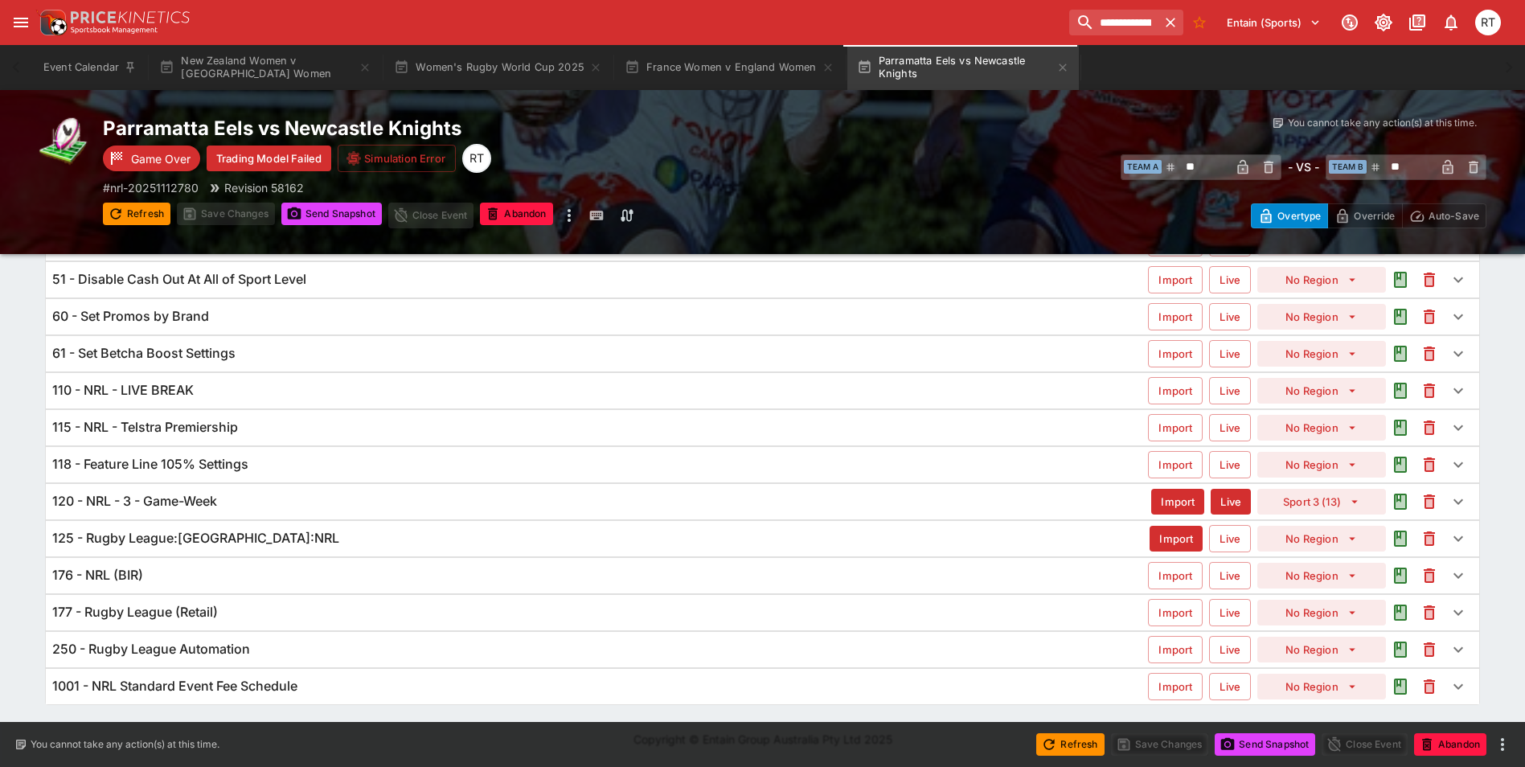
scroll to position [129, 0]
click at [187, 505] on h6 "120 - NRL - 3 - Game-Week" at bounding box center [134, 501] width 165 height 17
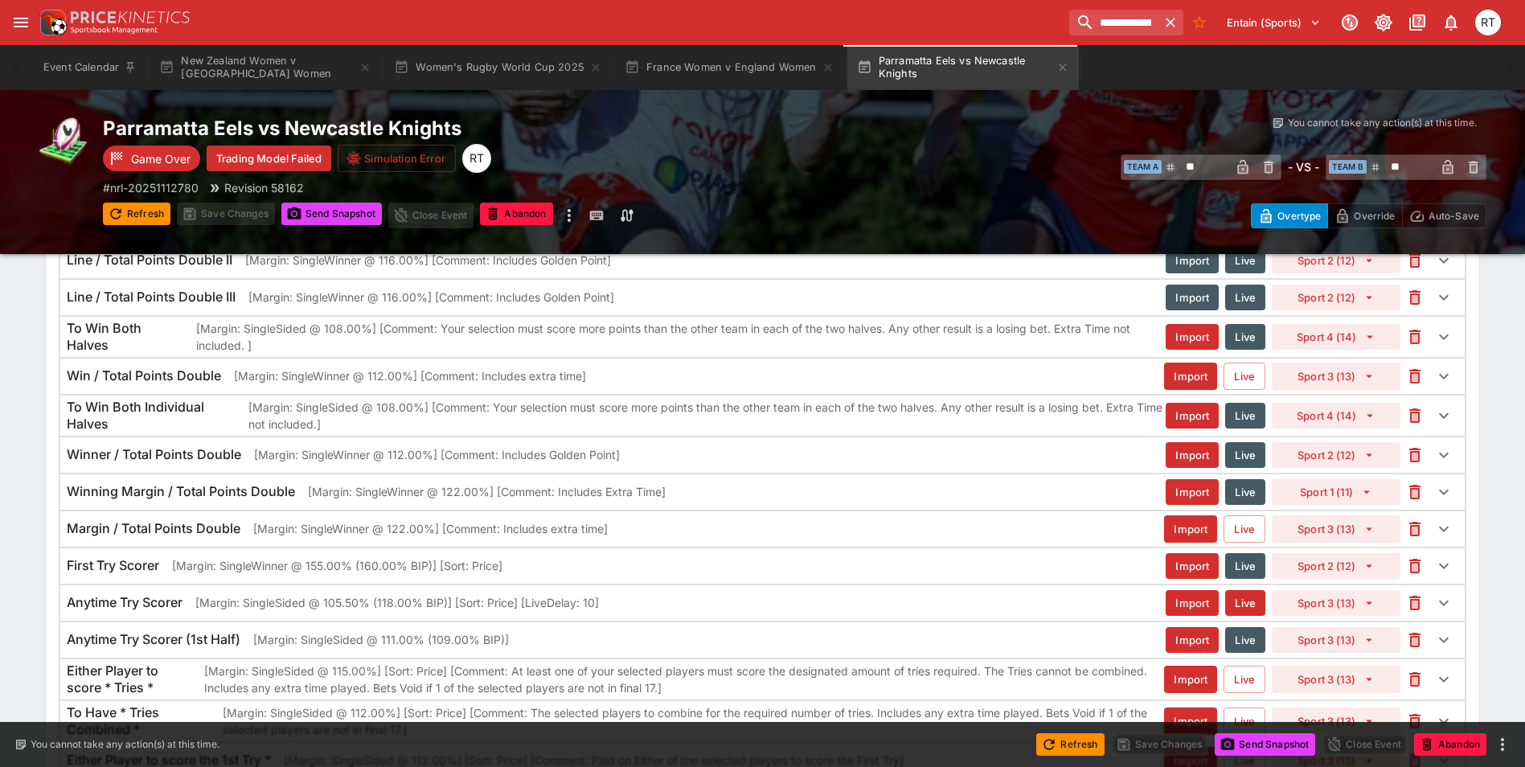
scroll to position [3437, 0]
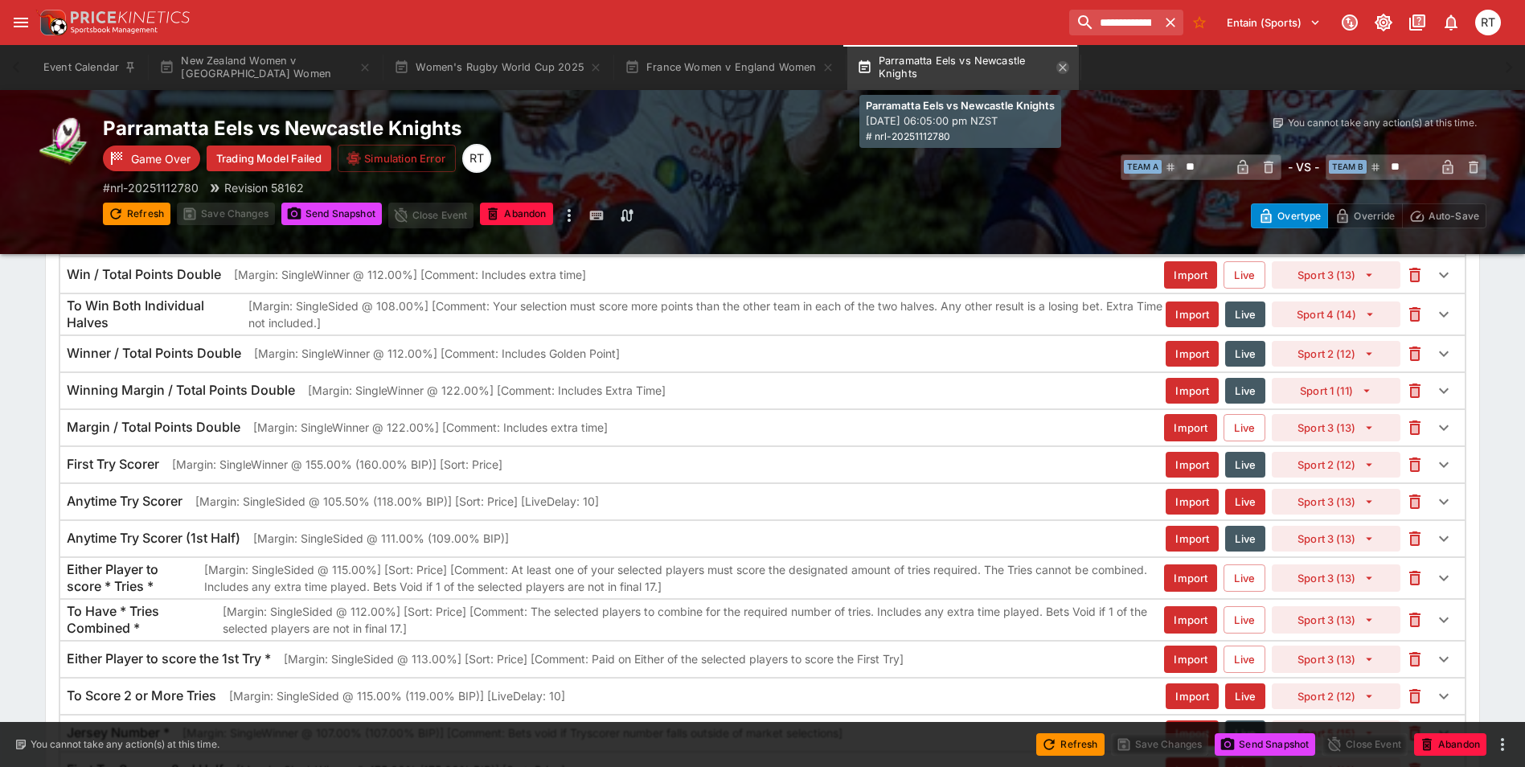
click at [1063, 68] on icon "button" at bounding box center [1063, 67] width 13 height 13
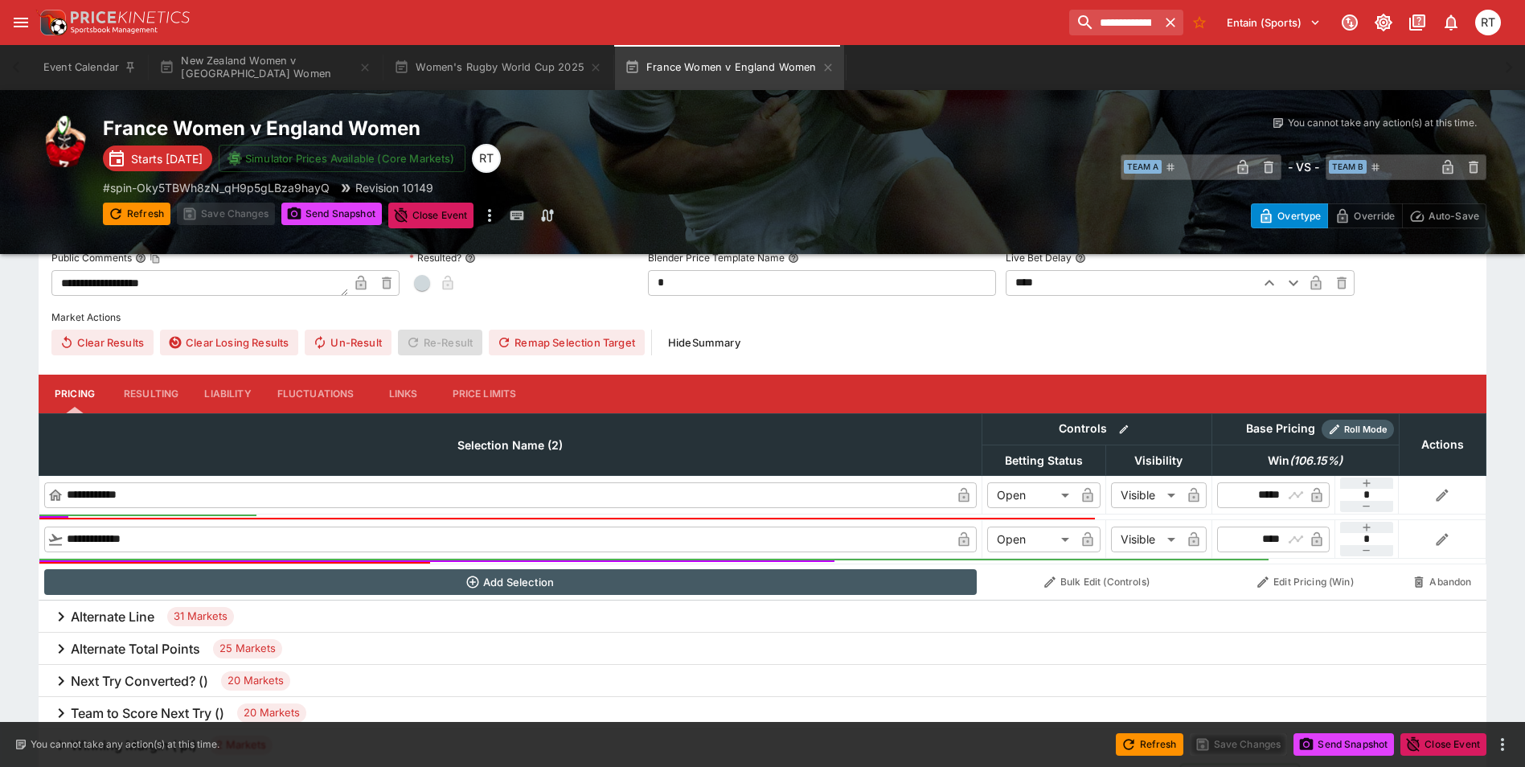
scroll to position [482, 0]
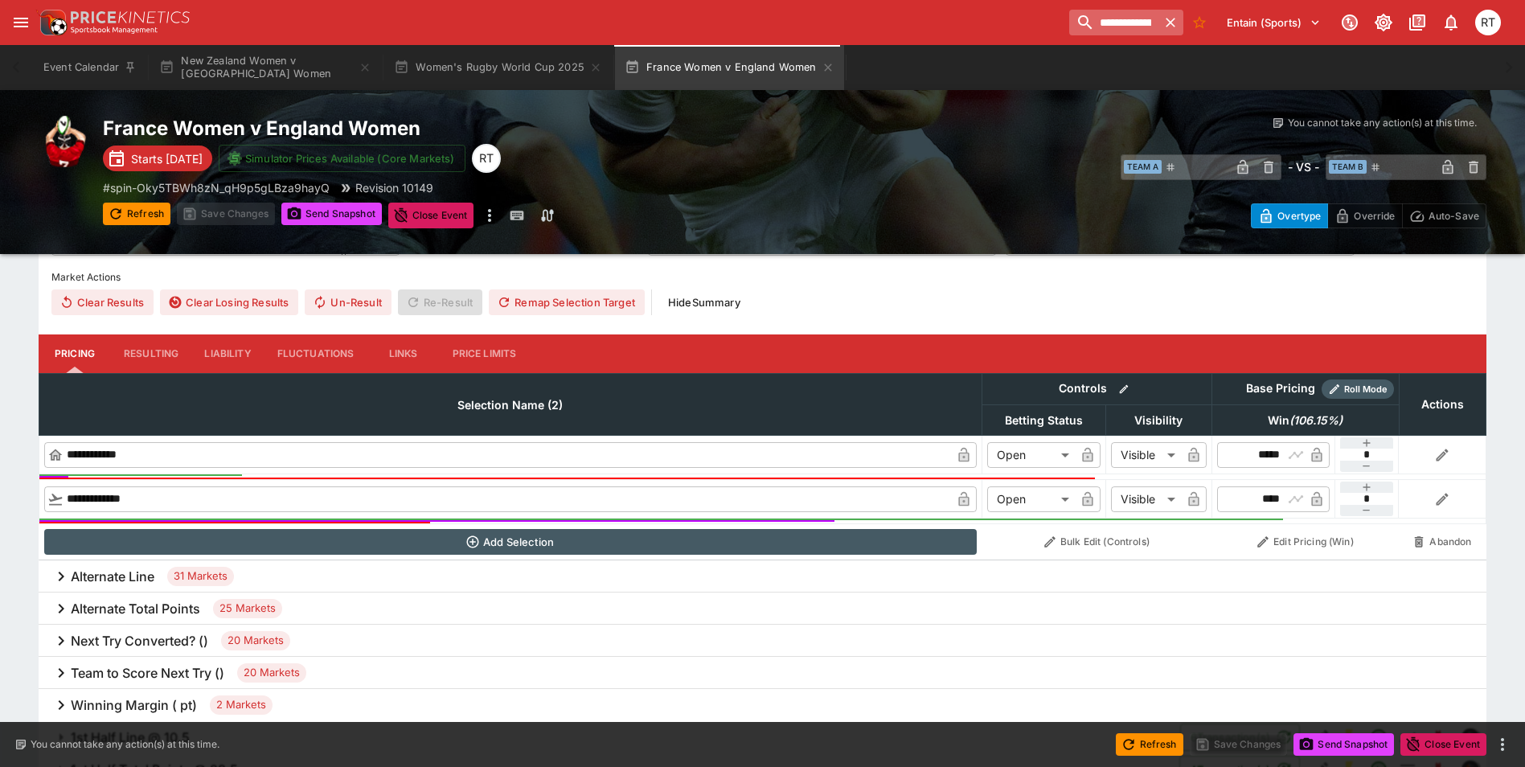
click at [1167, 23] on icon "button" at bounding box center [1171, 23] width 10 height 10
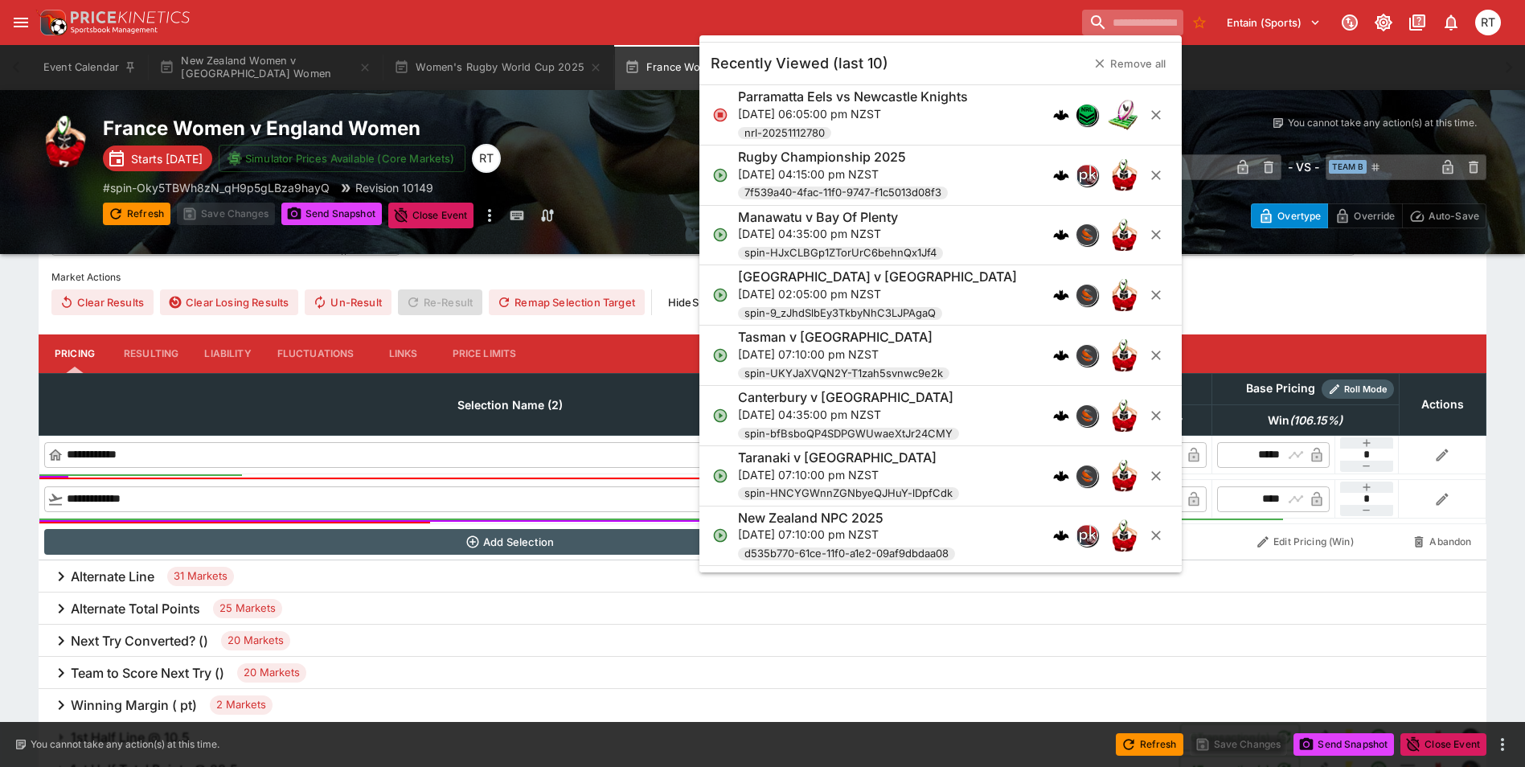
click at [1085, 18] on input "search" at bounding box center [1132, 23] width 101 height 26
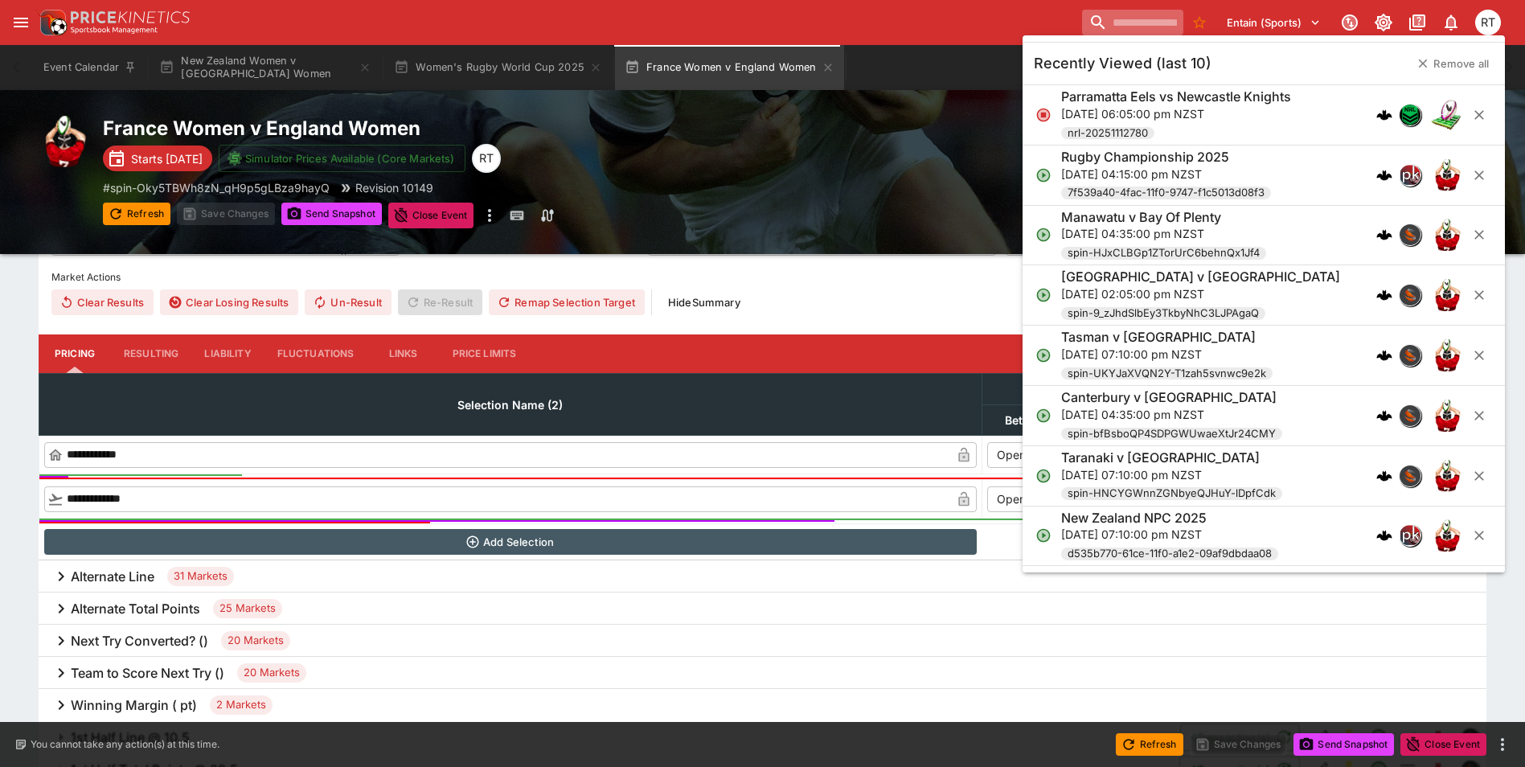
paste input "**********"
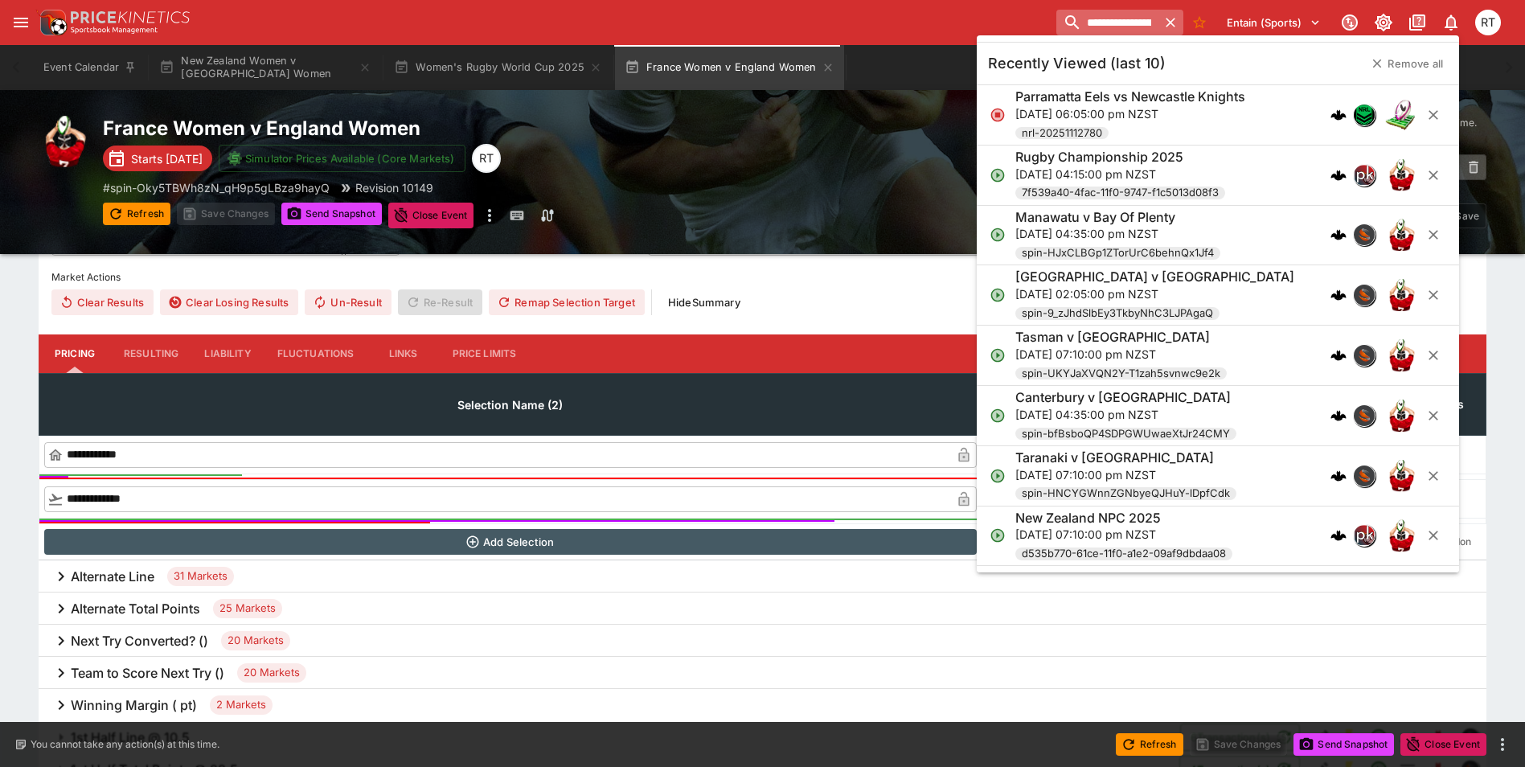
scroll to position [0, 63]
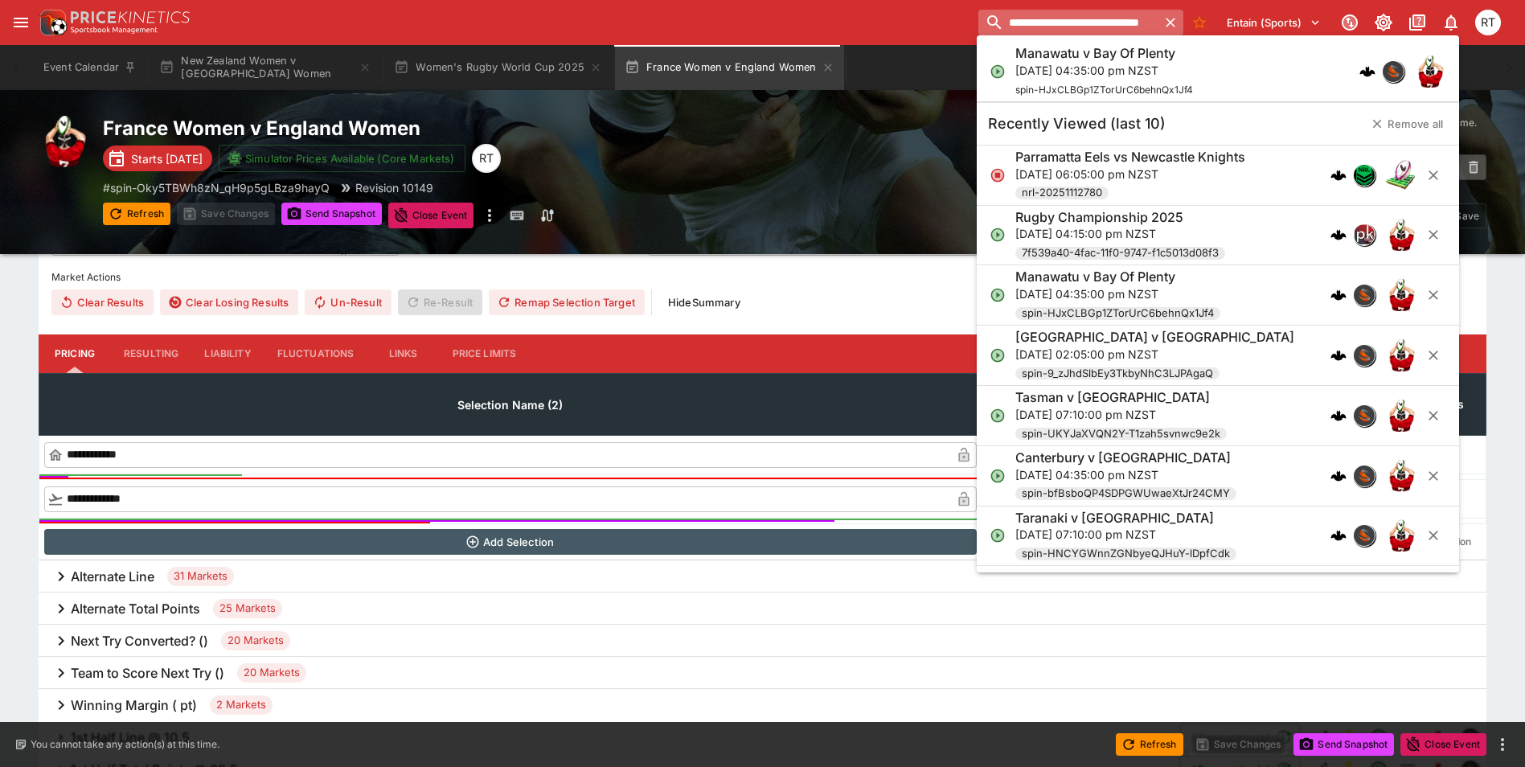
type input "**********"
click at [1167, 24] on icon "button" at bounding box center [1171, 23] width 10 height 10
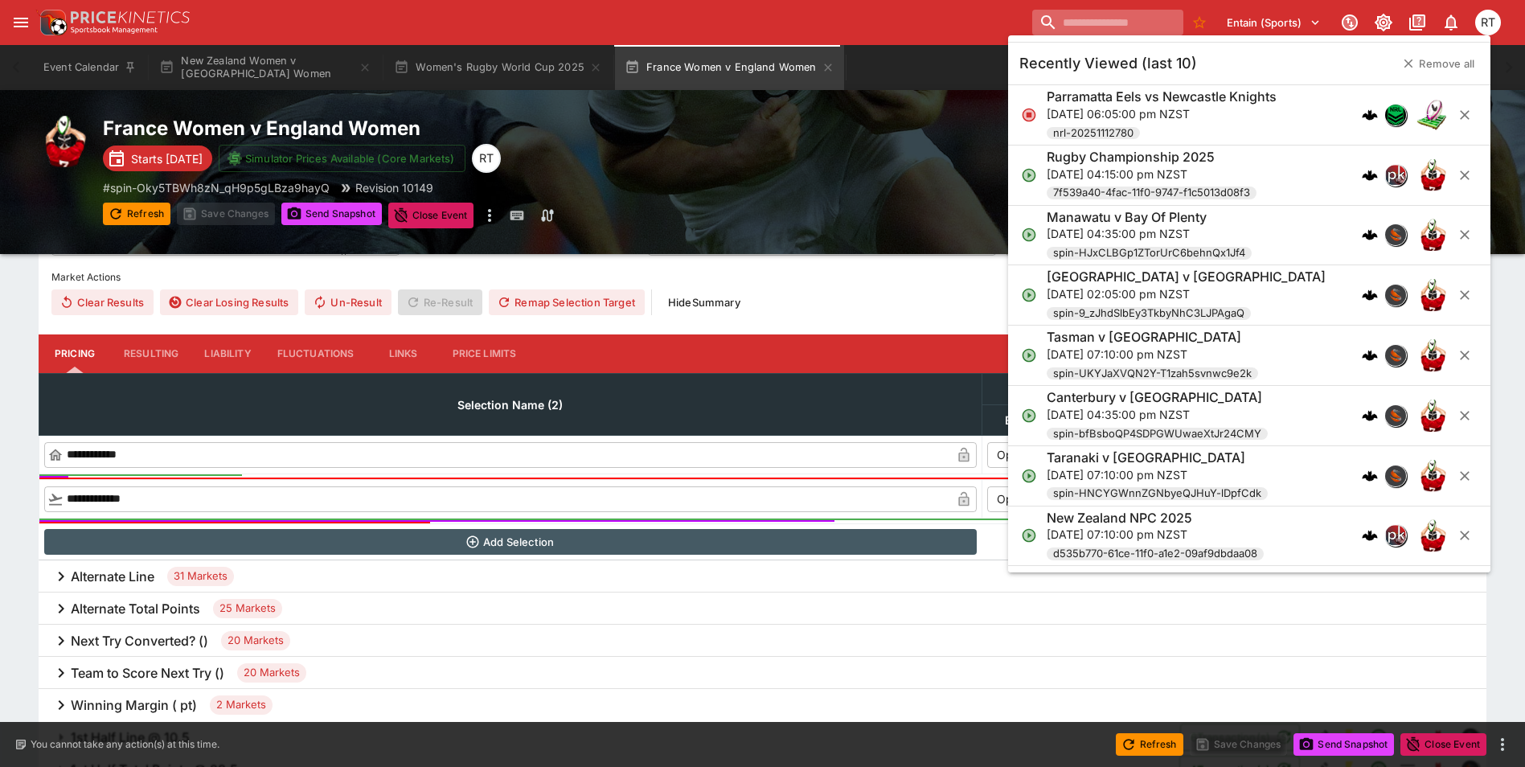
click at [947, 22] on div "Entain (Sports) 1 RT" at bounding box center [770, 22] width 1471 height 35
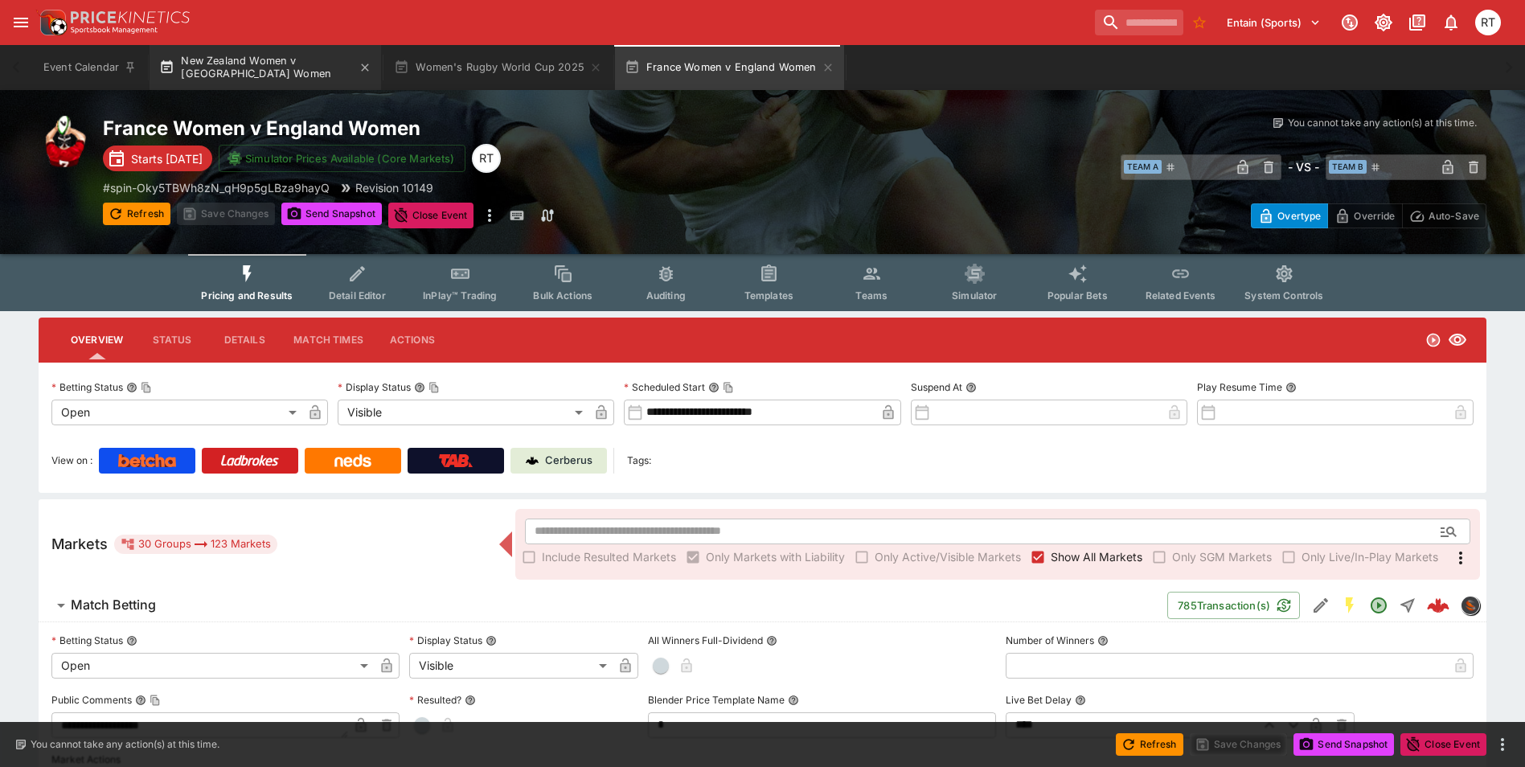
scroll to position [482, 0]
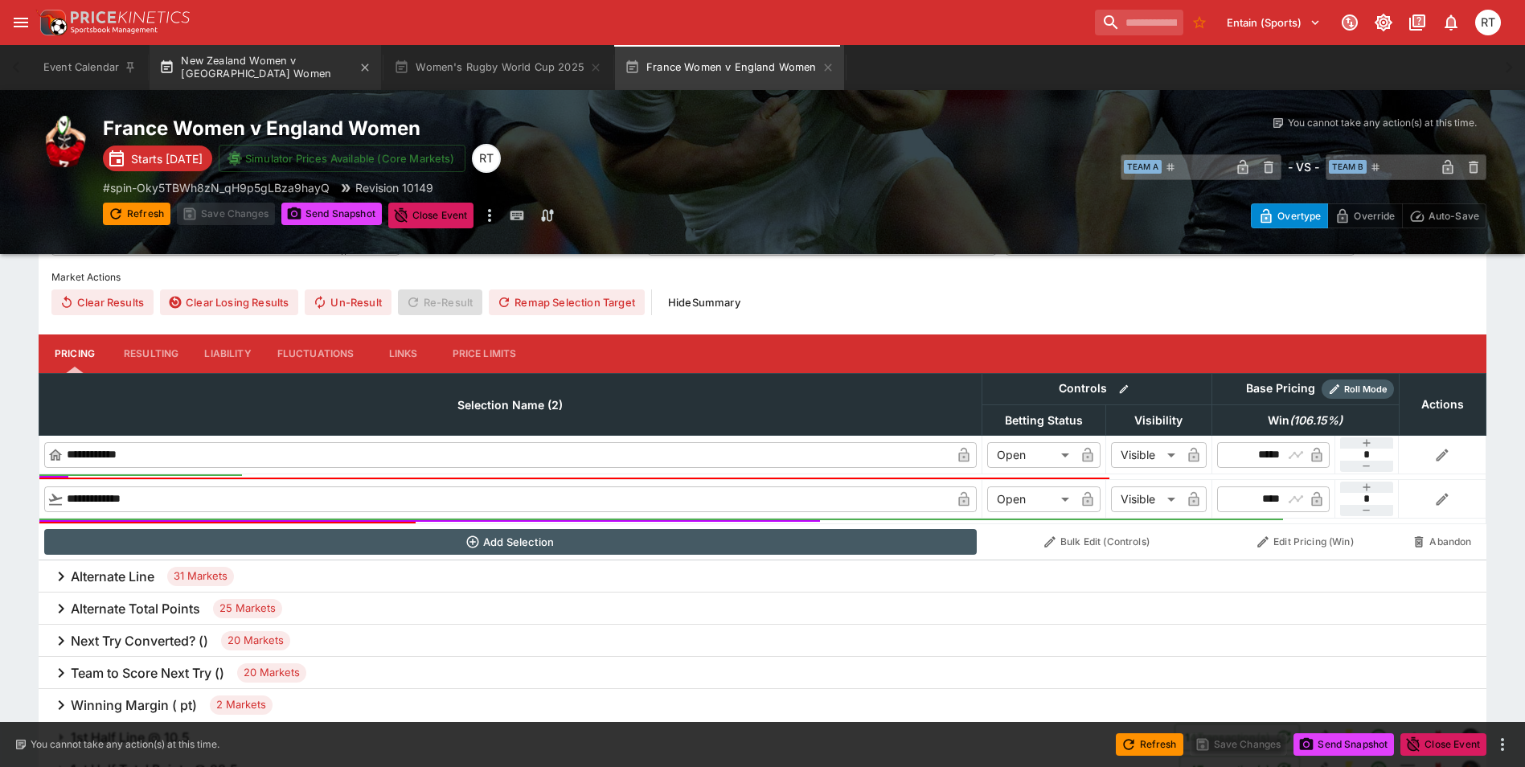
click at [241, 61] on button "New Zealand Women v [GEOGRAPHIC_DATA] Women" at bounding box center [266, 67] width 232 height 45
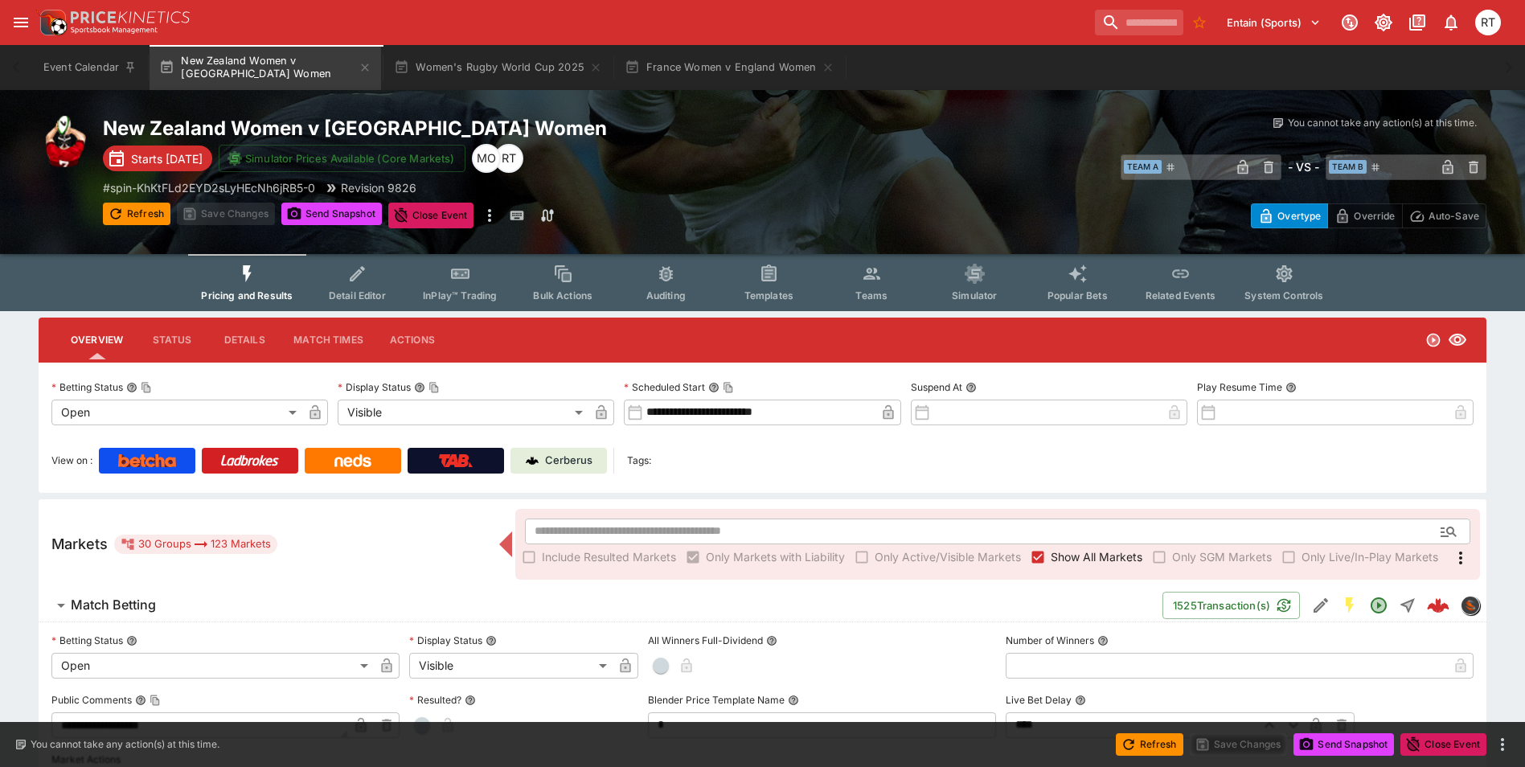
click at [564, 462] on p "Cerberus" at bounding box center [568, 461] width 47 height 16
click at [561, 460] on p "Cerberus" at bounding box center [568, 461] width 47 height 16
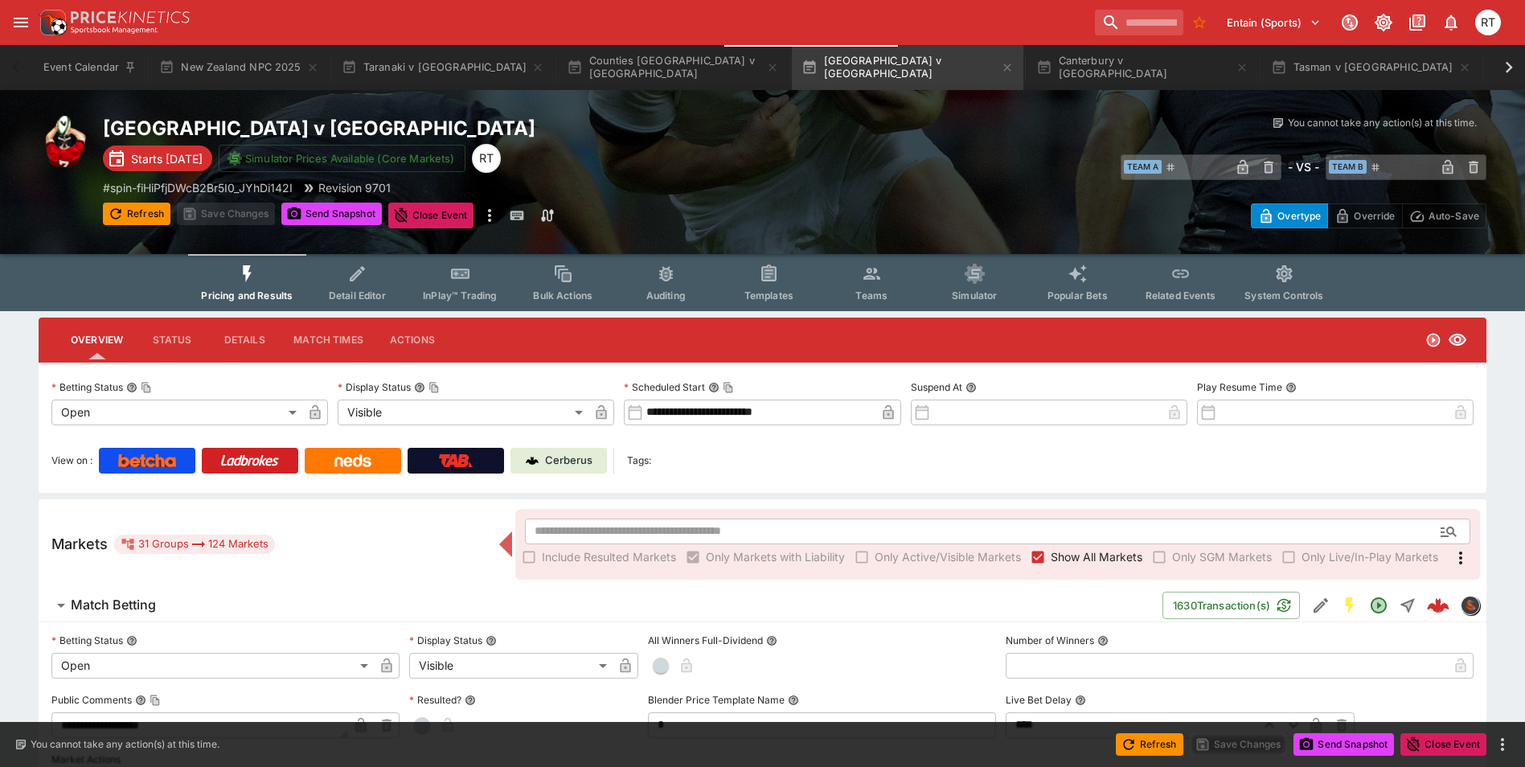
type input "****"
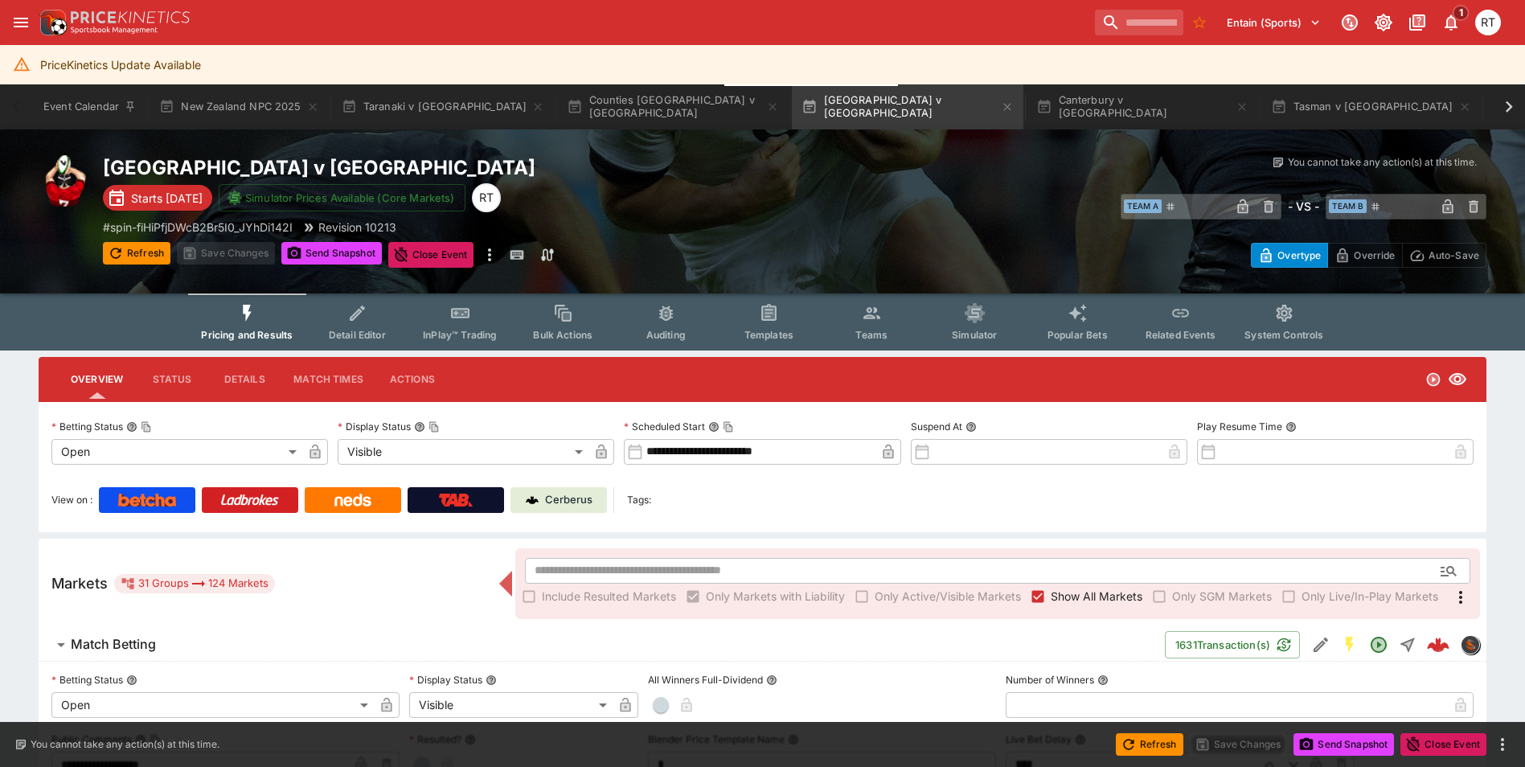
type input "****"
